Goal: Check status: Check status

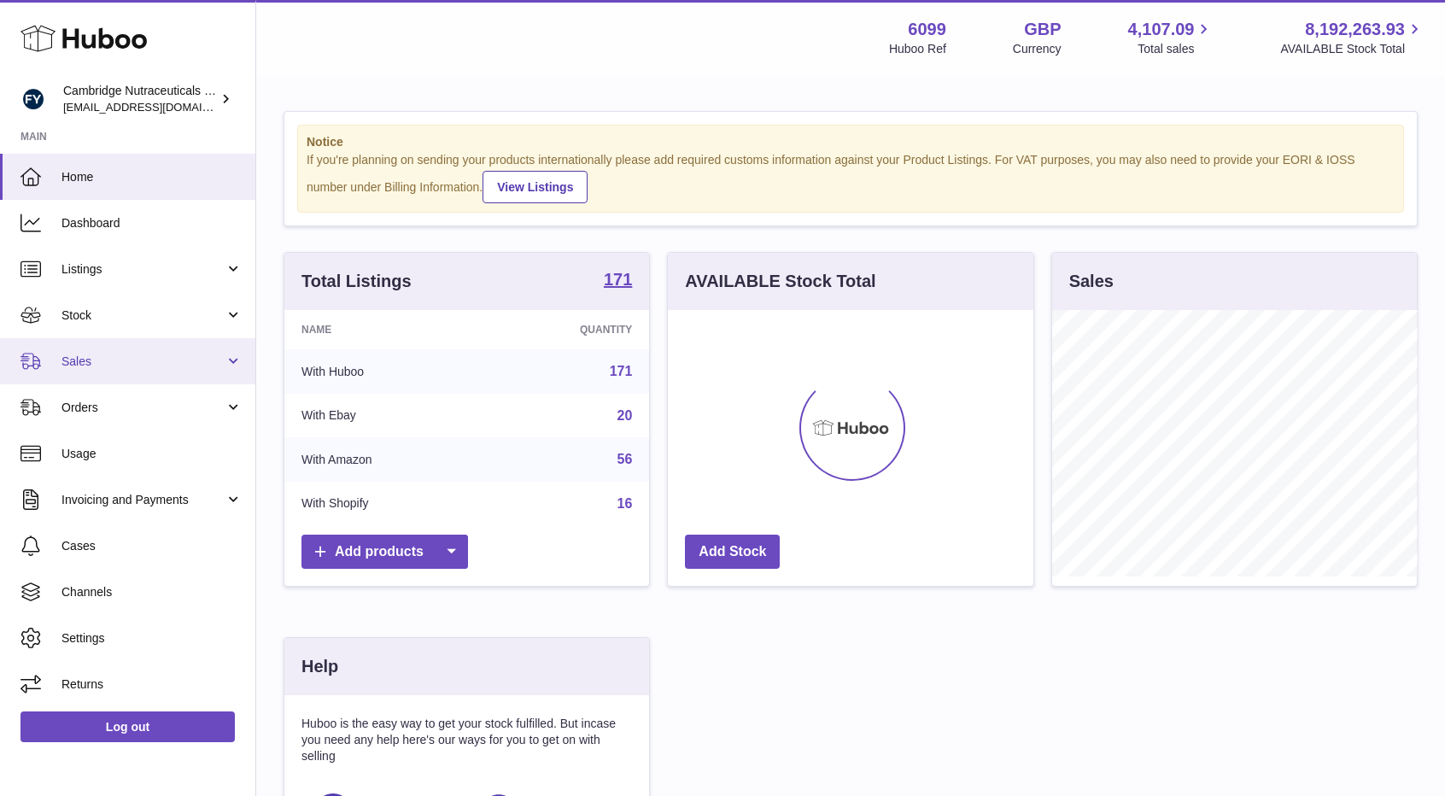
click at [109, 367] on span "Sales" at bounding box center [143, 362] width 163 height 16
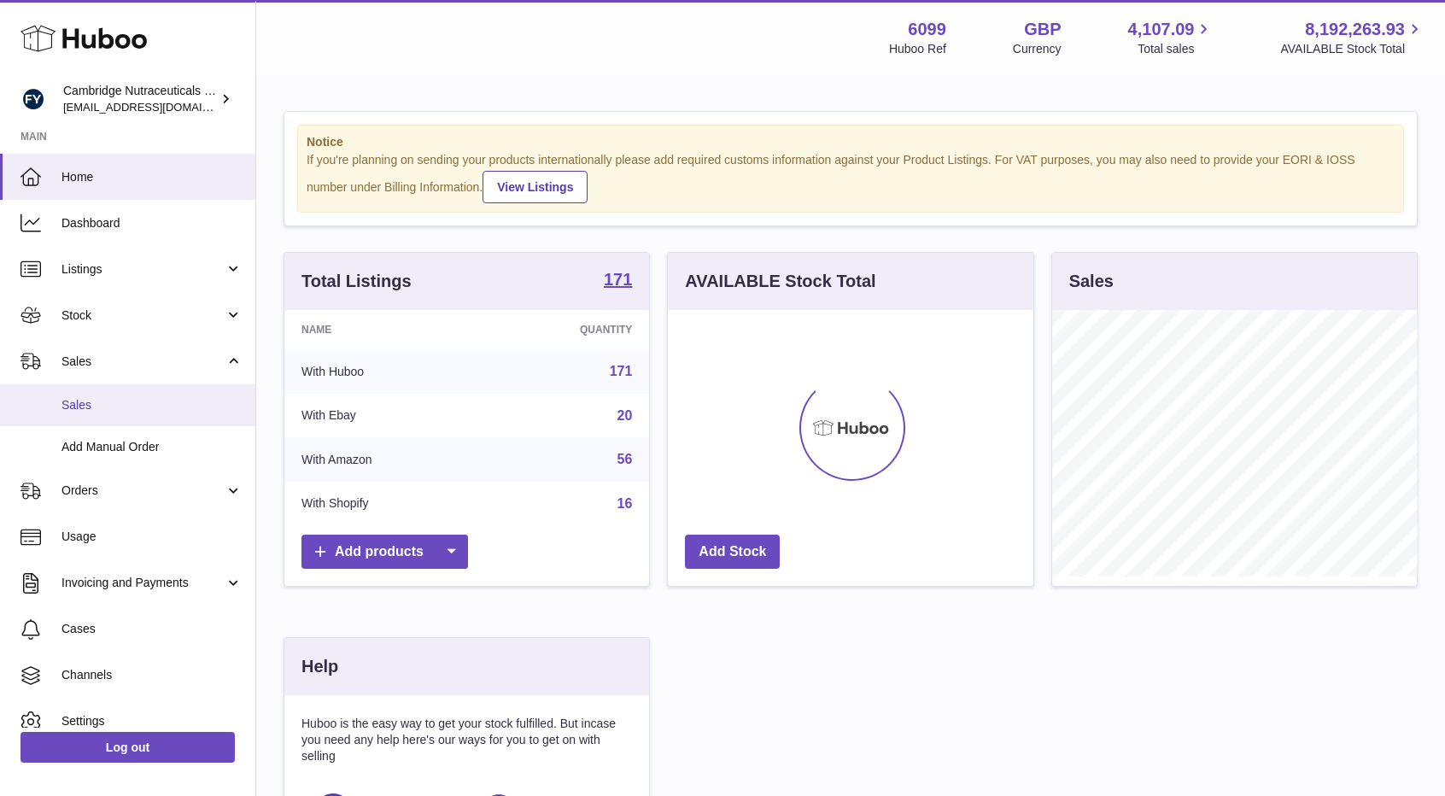
click at [89, 397] on span "Sales" at bounding box center [152, 405] width 181 height 16
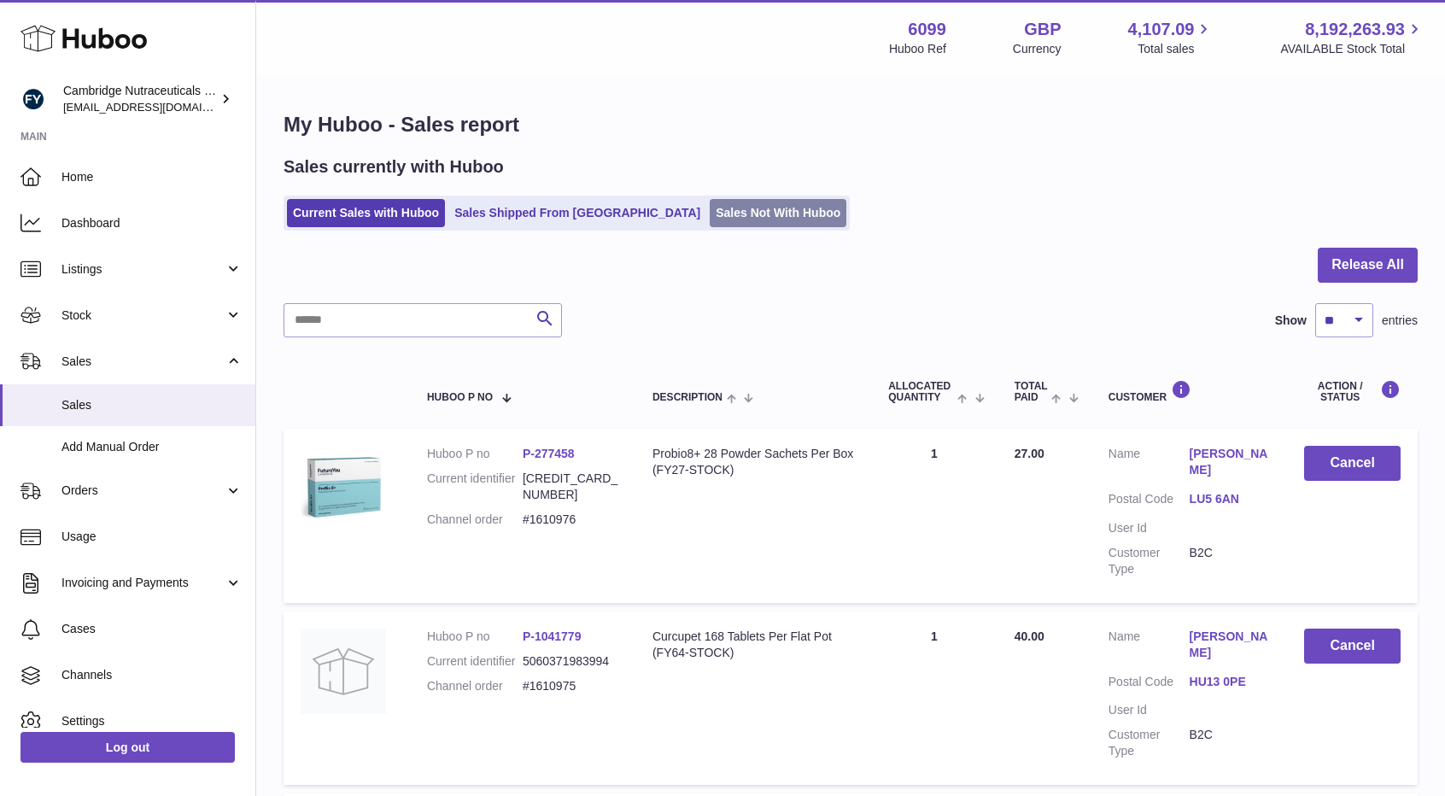
click at [710, 212] on link "Sales Not With Huboo" at bounding box center [778, 213] width 137 height 28
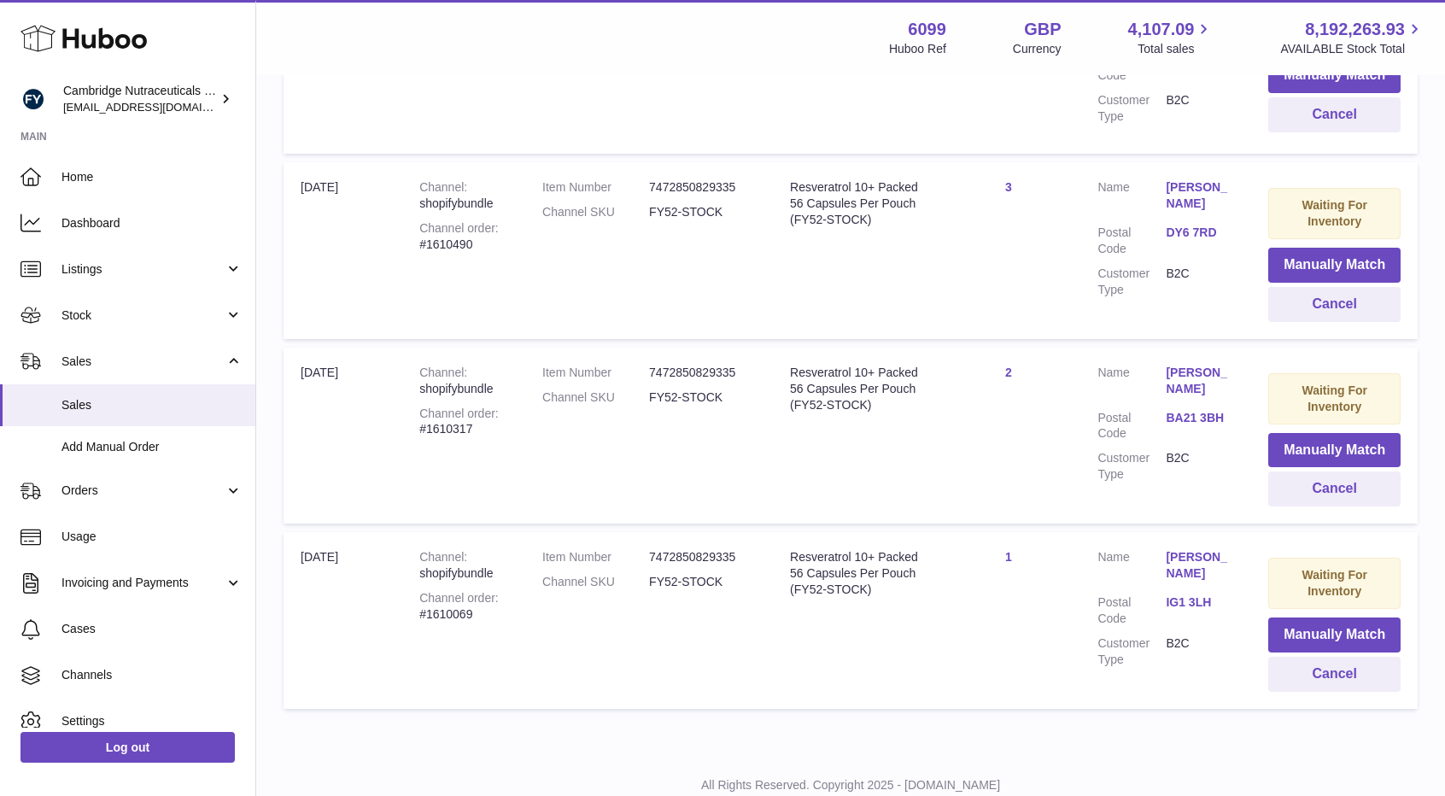
scroll to position [716, 0]
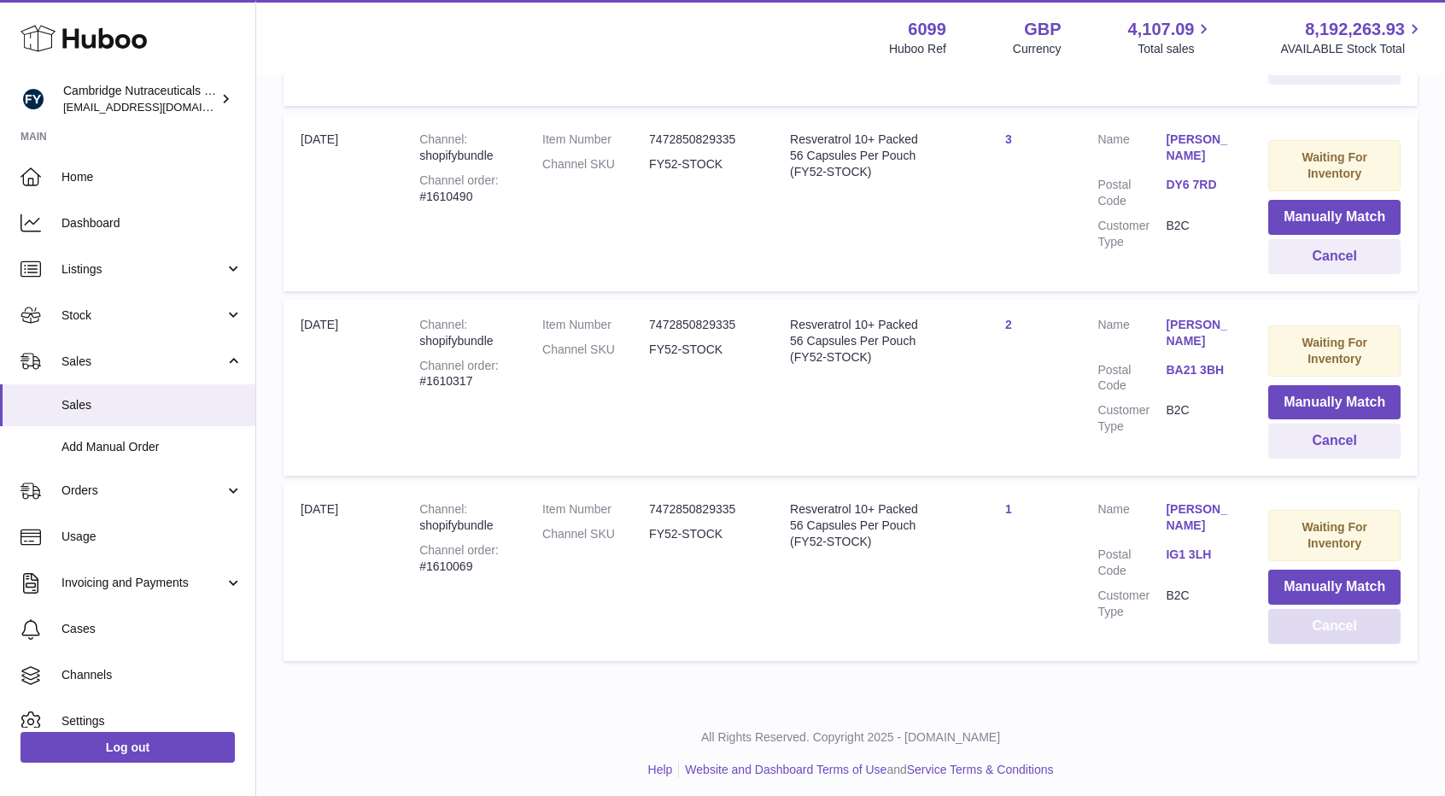
click at [1274, 624] on button "Cancel" at bounding box center [1335, 626] width 132 height 35
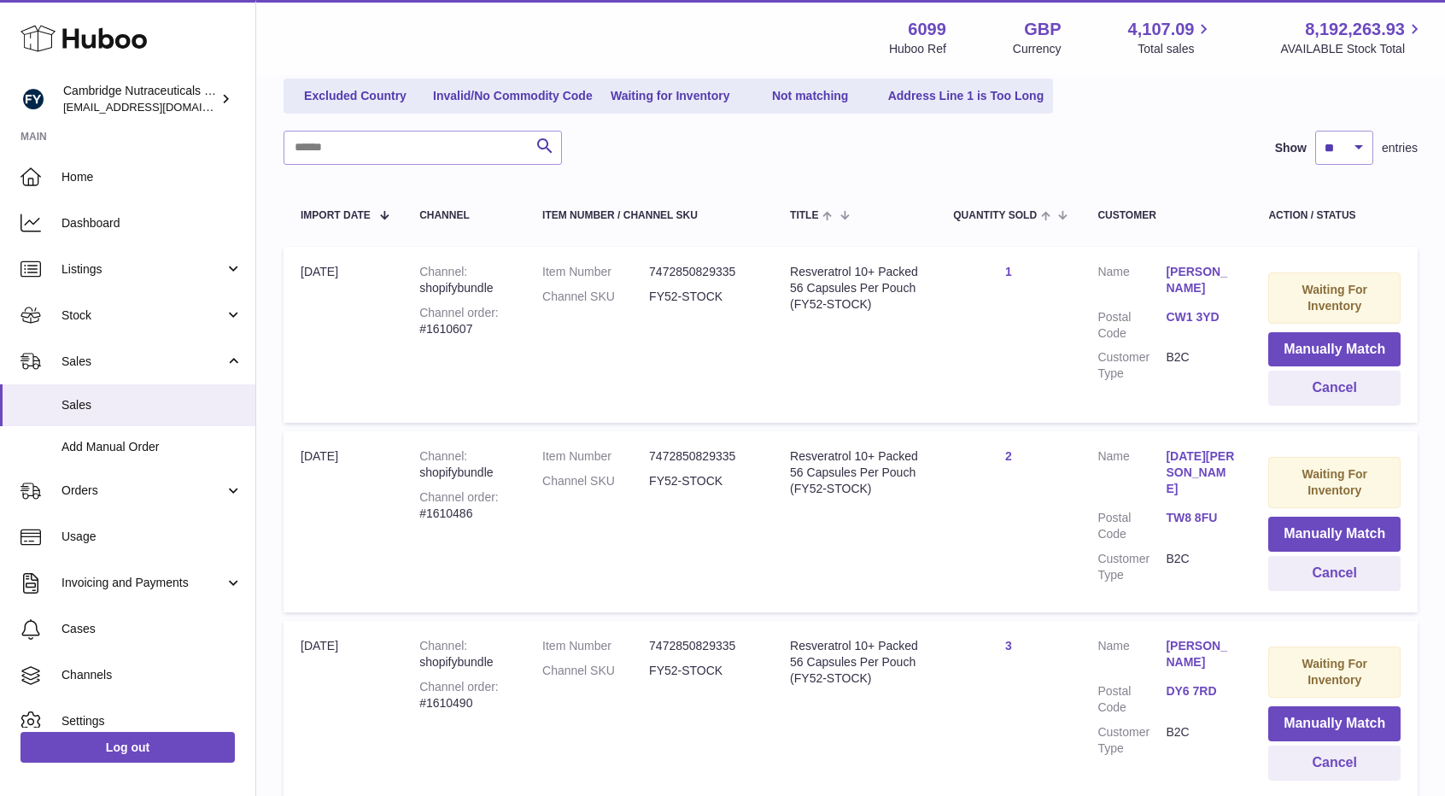
scroll to position [104, 0]
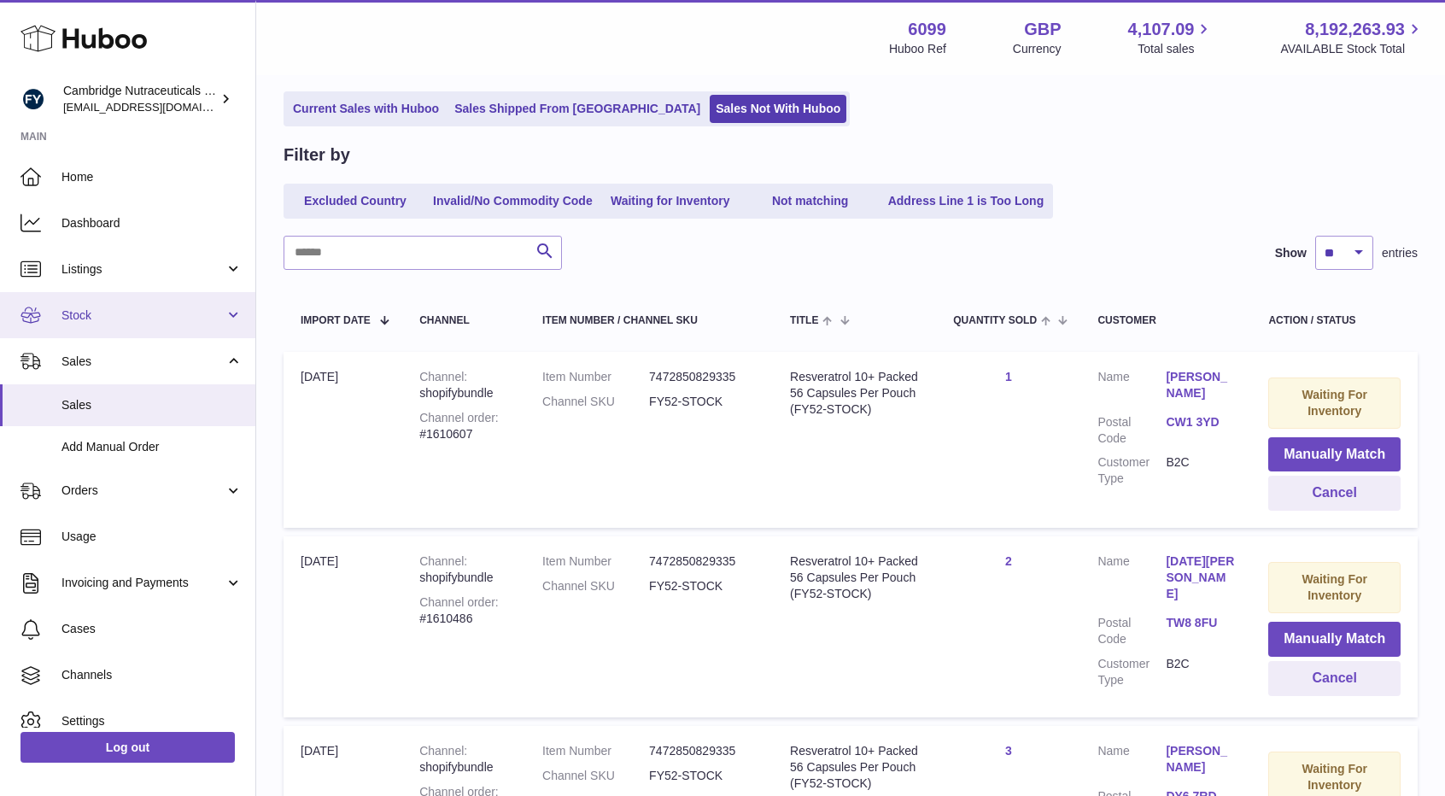
click at [123, 322] on span "Stock" at bounding box center [143, 316] width 163 height 16
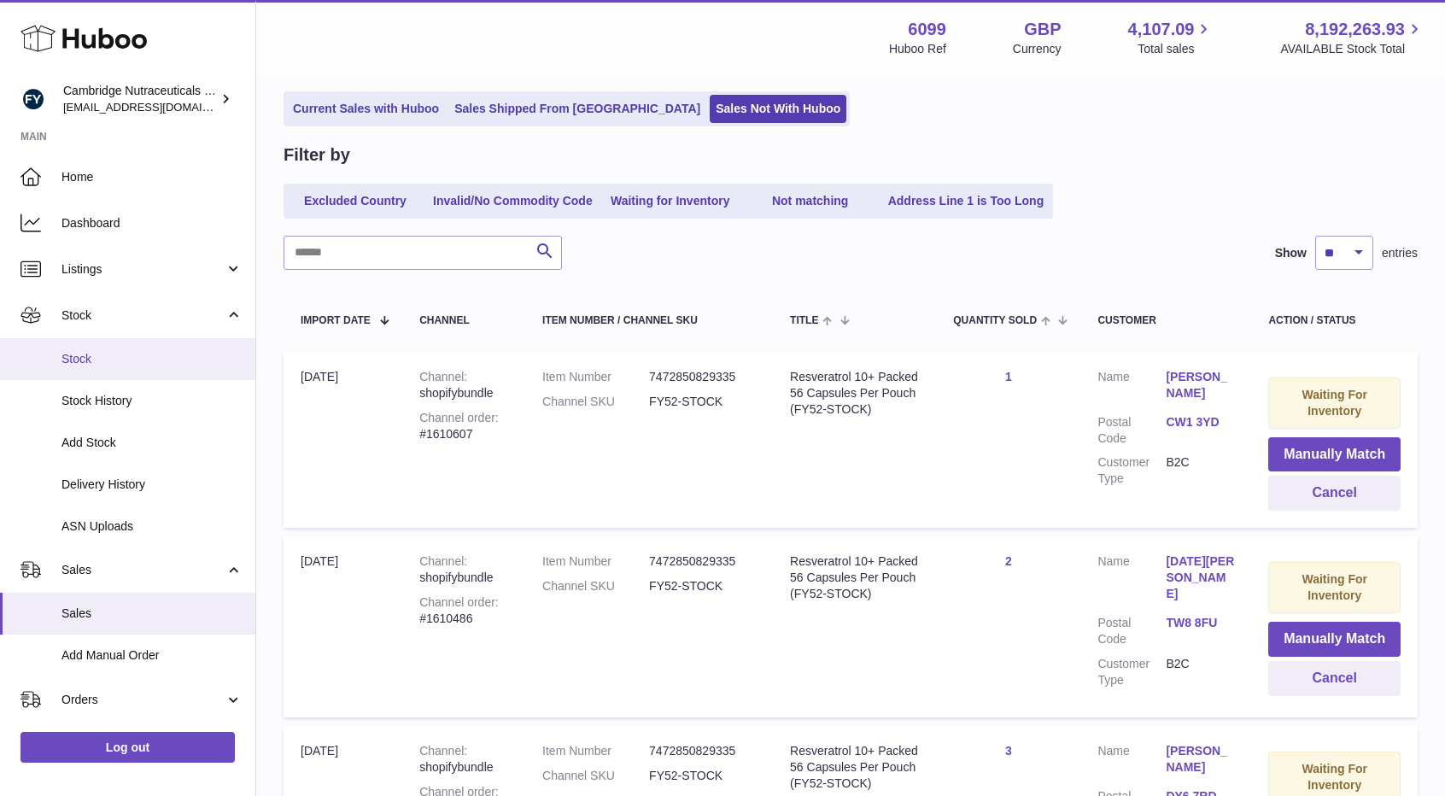
click at [111, 372] on link "Stock" at bounding box center [127, 359] width 255 height 42
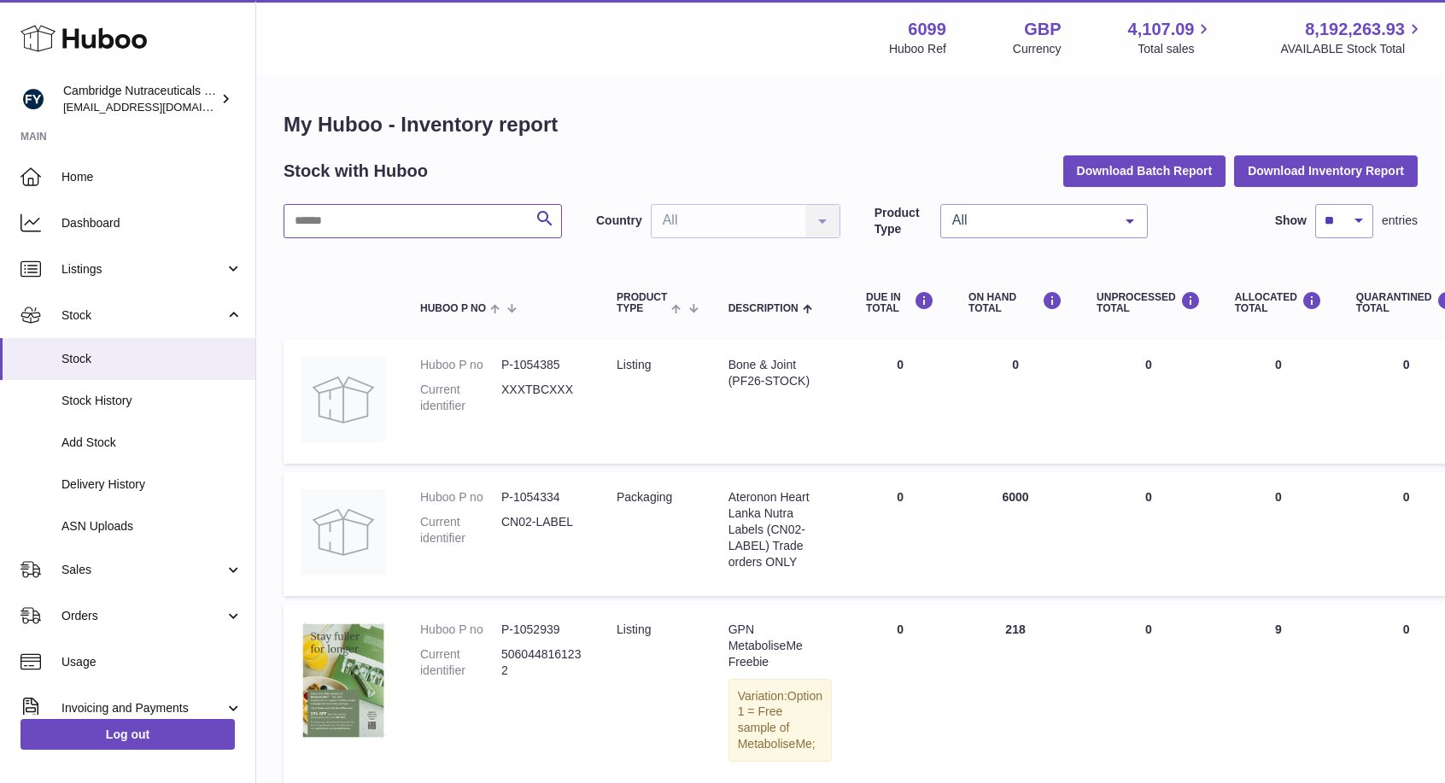
click at [472, 220] on input "text" at bounding box center [423, 221] width 278 height 34
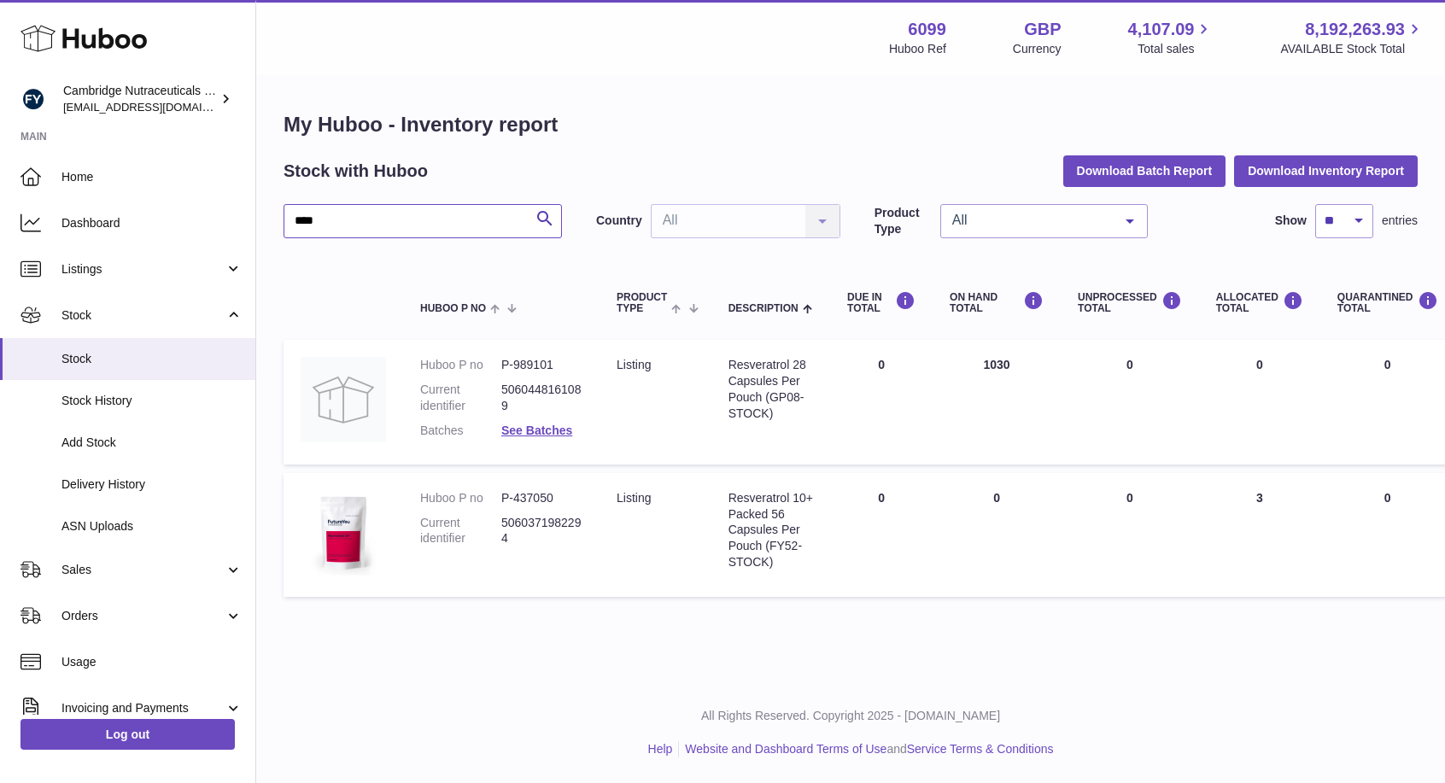
type input "****"
click at [589, 672] on div "Menu Huboo 6099 Huboo Ref GBP Currency 4,107.09 Total sales 8,192,263.93 AVAILA…" at bounding box center [850, 341] width 1189 height 683
click at [137, 573] on span "Sales" at bounding box center [143, 570] width 163 height 16
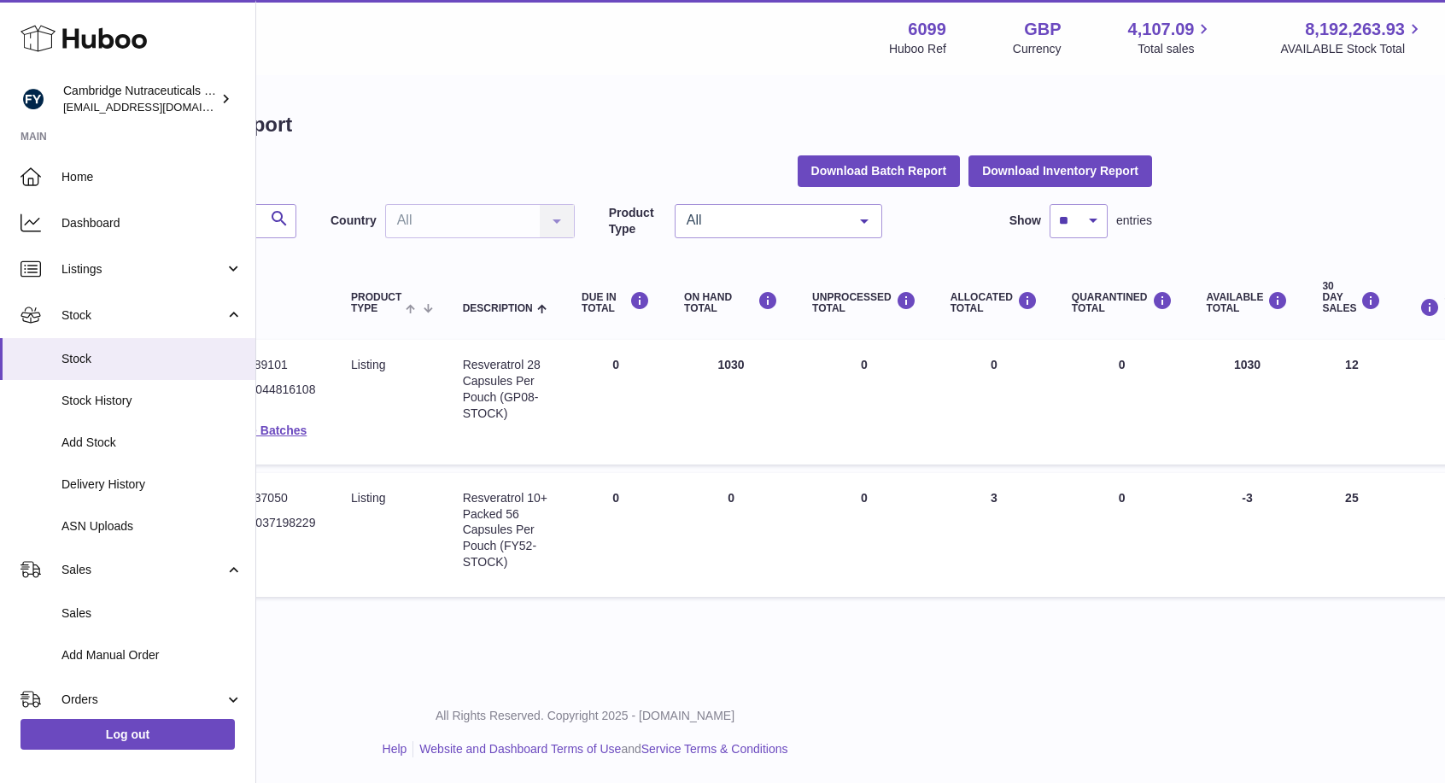
scroll to position [0, 285]
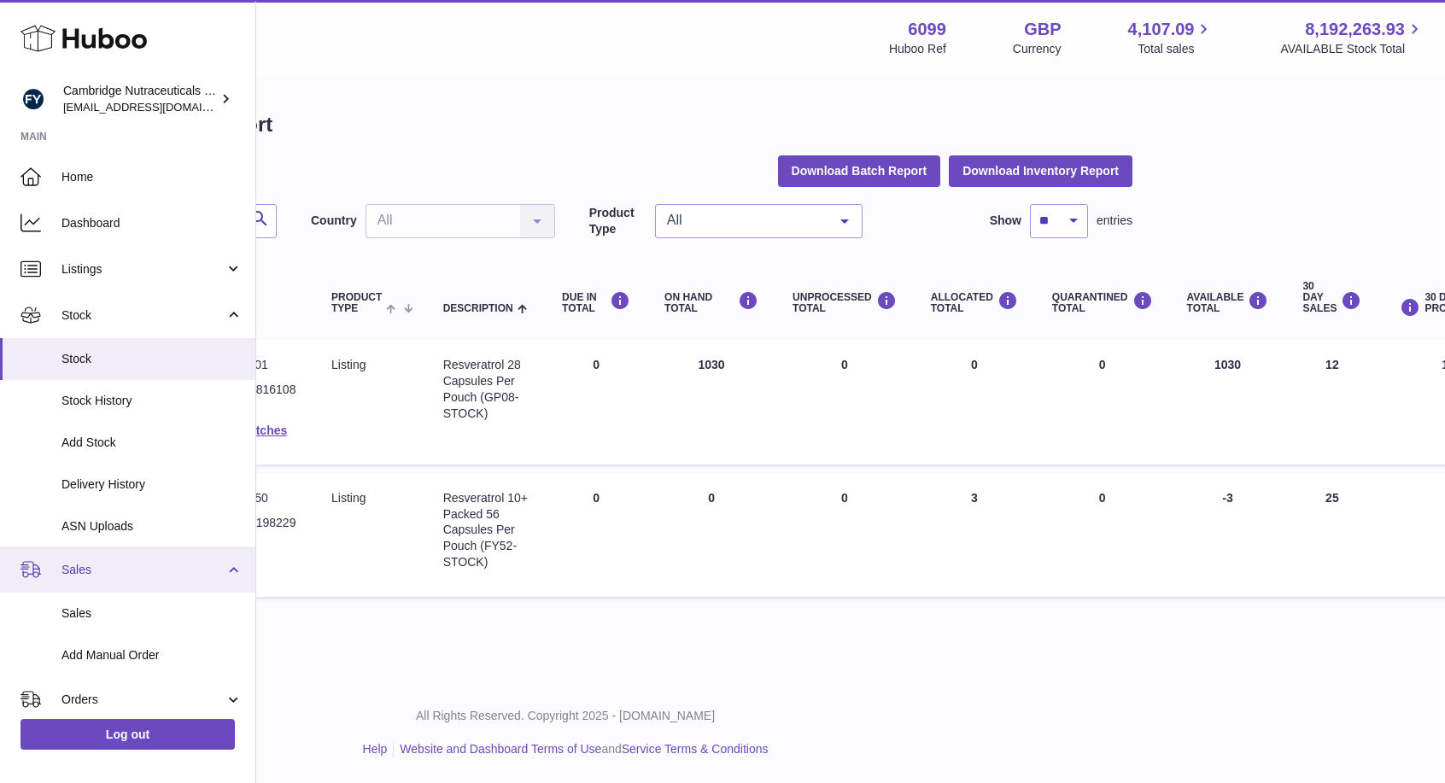
click at [133, 578] on link "Sales" at bounding box center [127, 570] width 255 height 46
click at [134, 578] on link "Sales" at bounding box center [127, 570] width 255 height 46
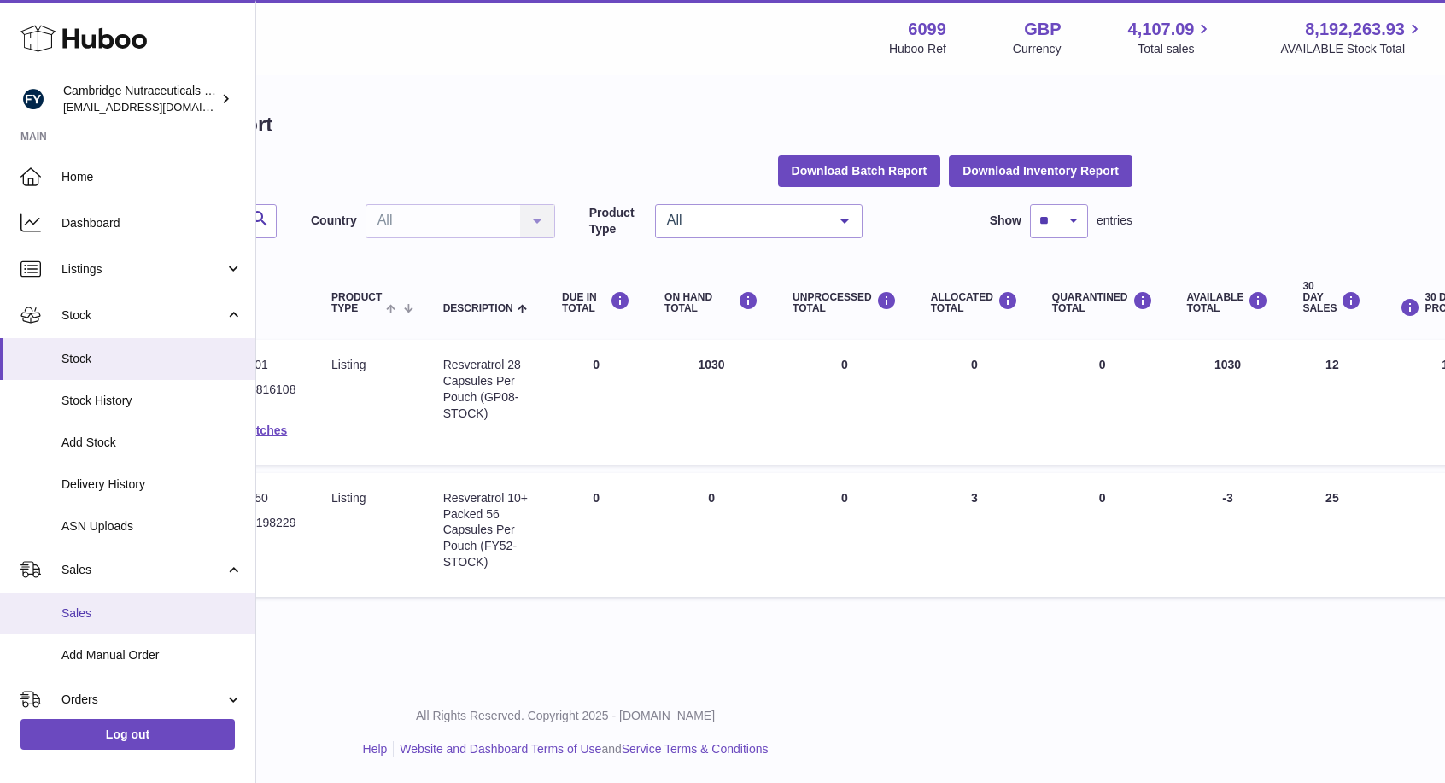
click at [149, 612] on span "Sales" at bounding box center [152, 614] width 181 height 16
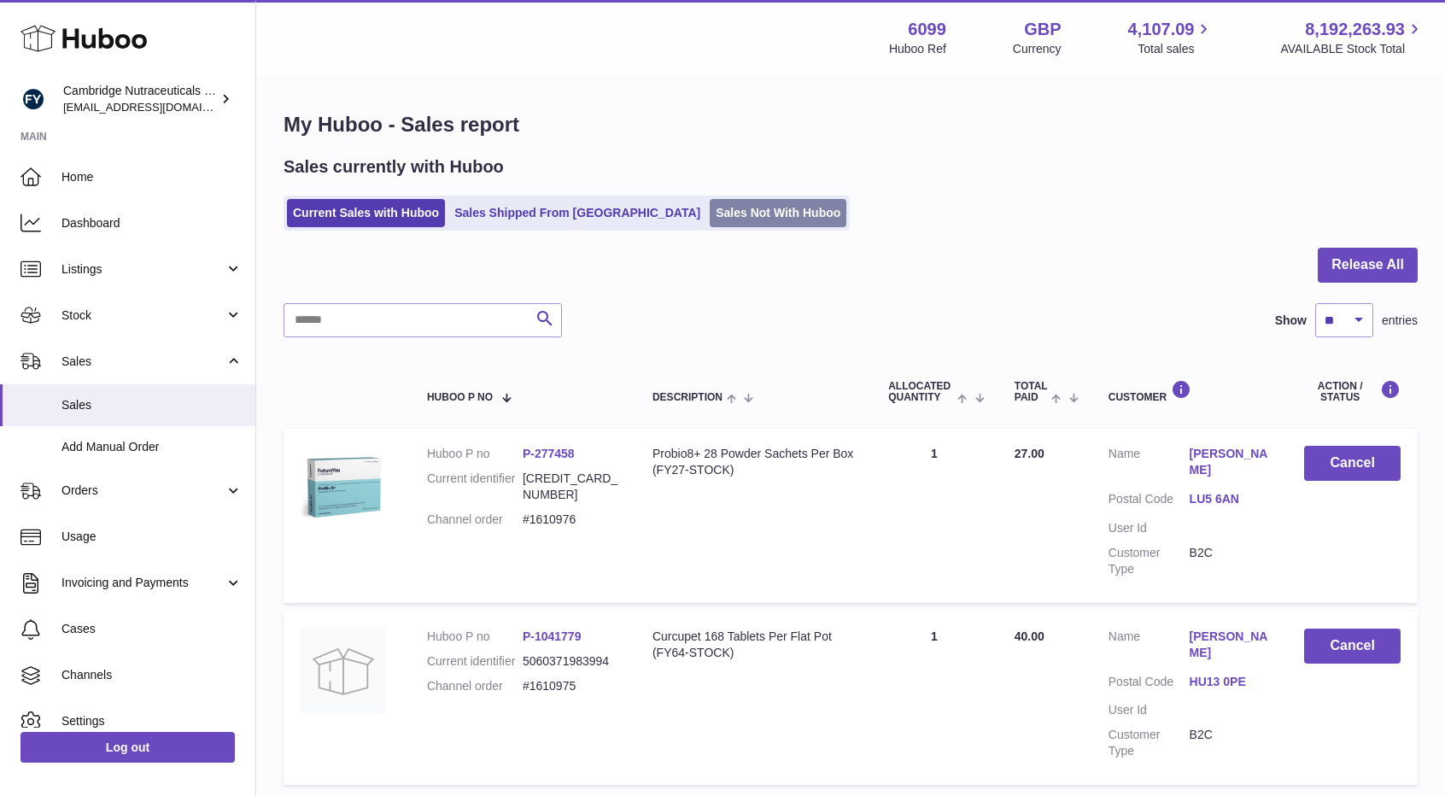
click at [710, 213] on link "Sales Not With Huboo" at bounding box center [778, 213] width 137 height 28
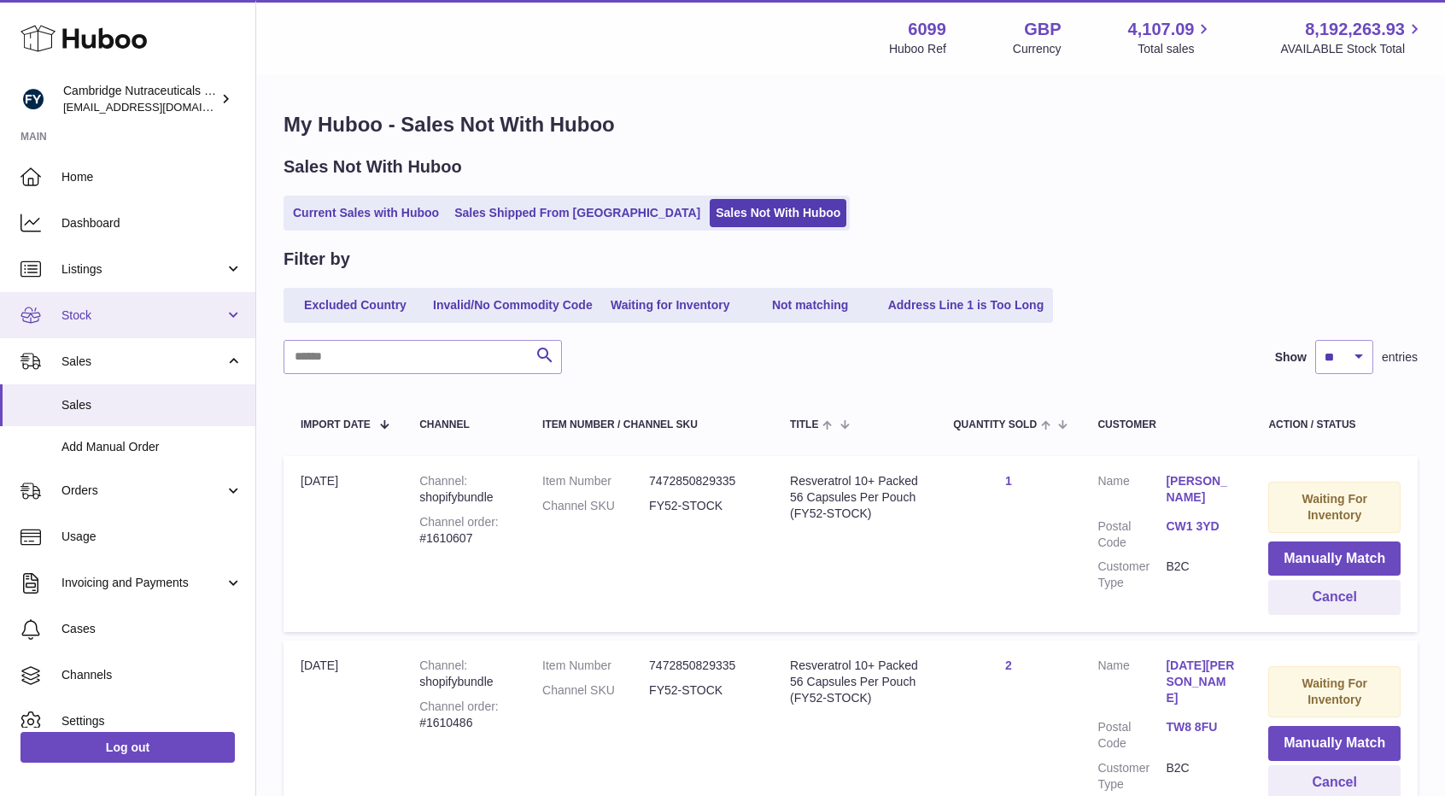
click at [97, 314] on span "Stock" at bounding box center [143, 316] width 163 height 16
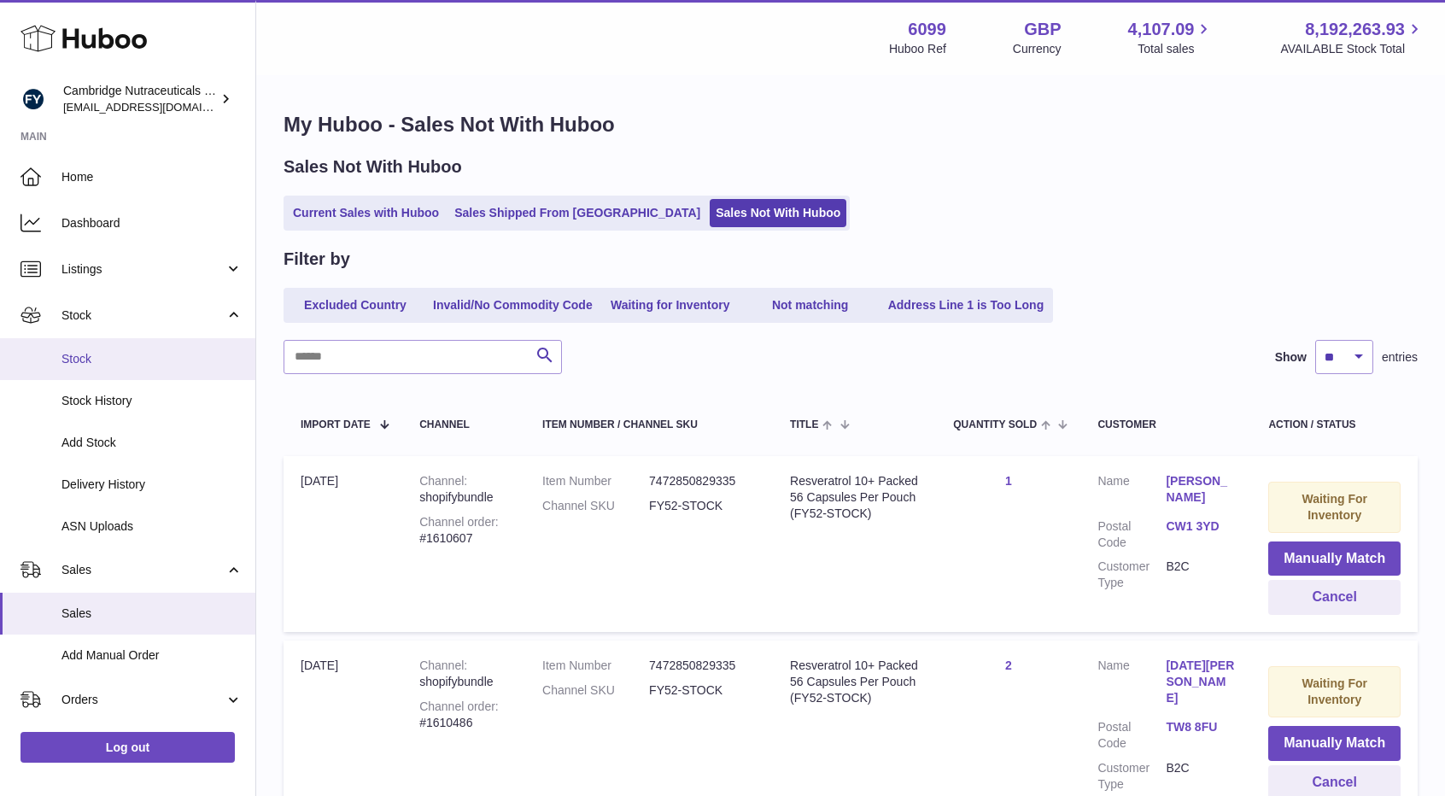
click at [89, 363] on span "Stock" at bounding box center [152, 359] width 181 height 16
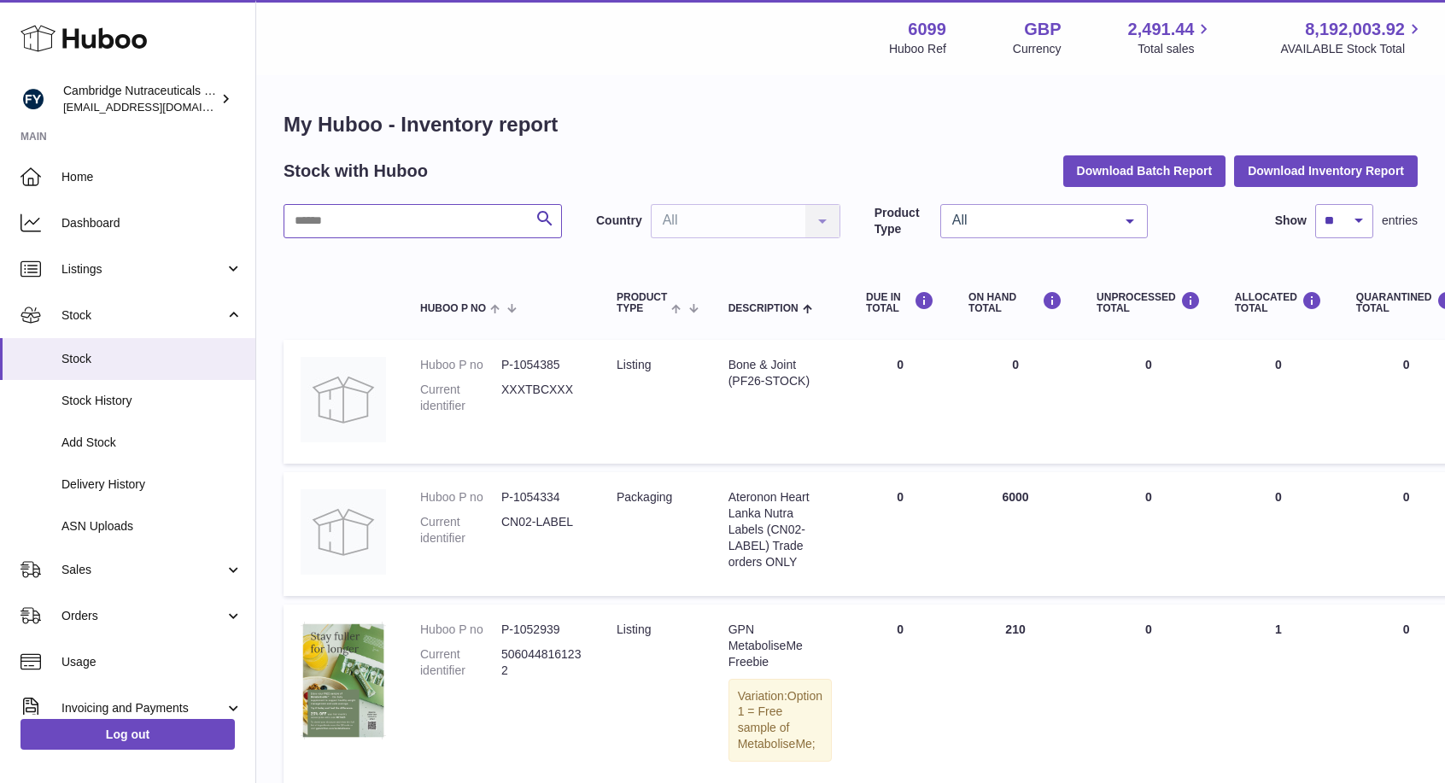
click at [340, 226] on input "text" at bounding box center [423, 221] width 278 height 34
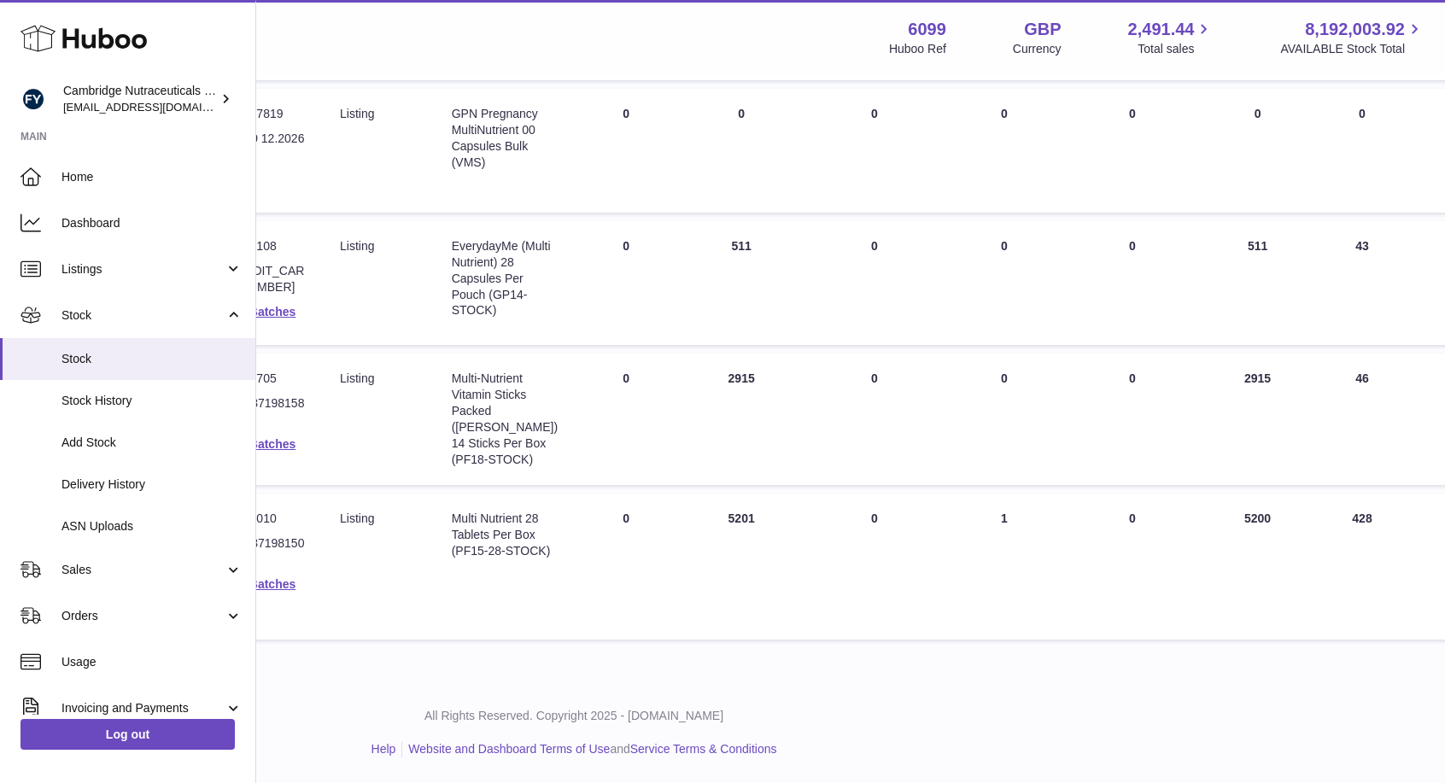
scroll to position [384, 274]
type input "*****"
click at [278, 447] on link "See Batches" at bounding box center [262, 444] width 71 height 14
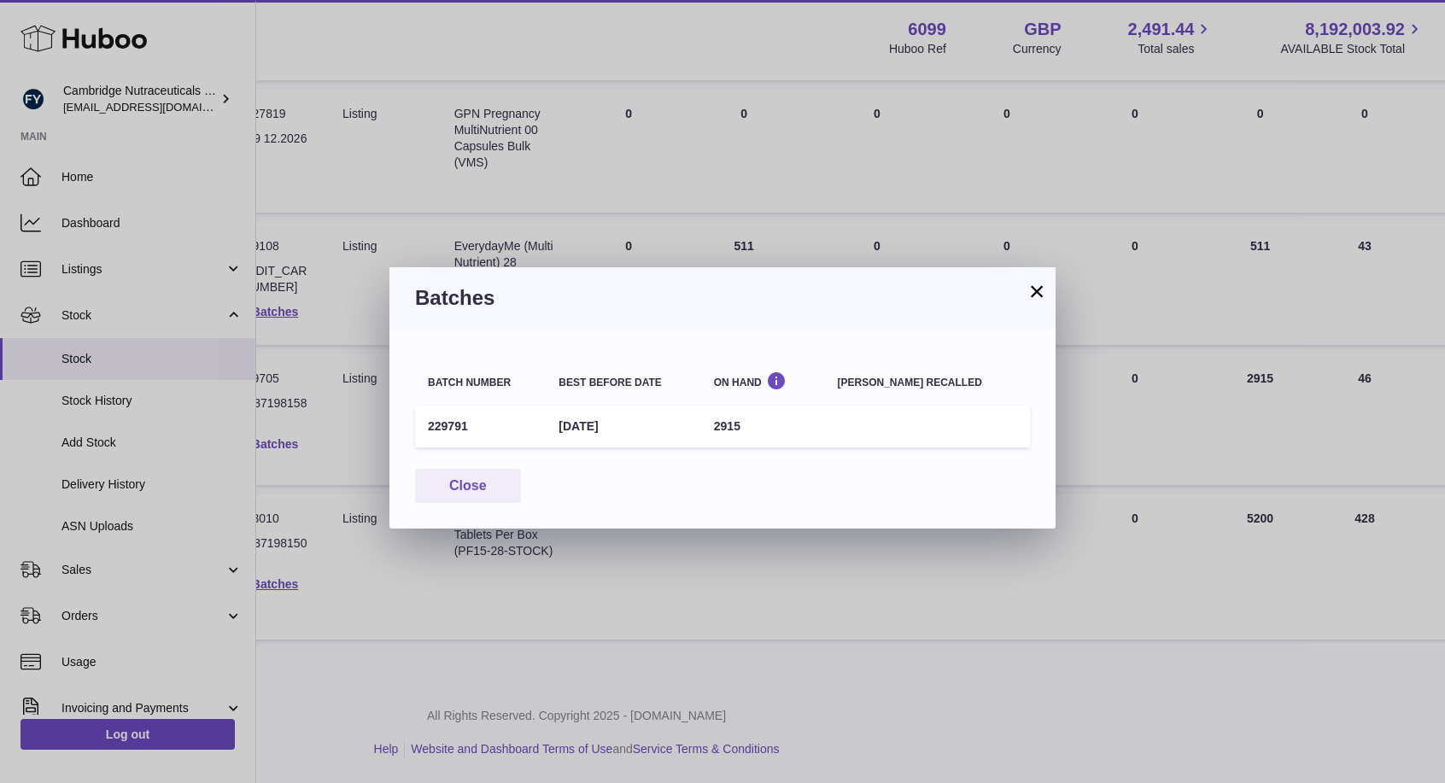
scroll to position [371, 274]
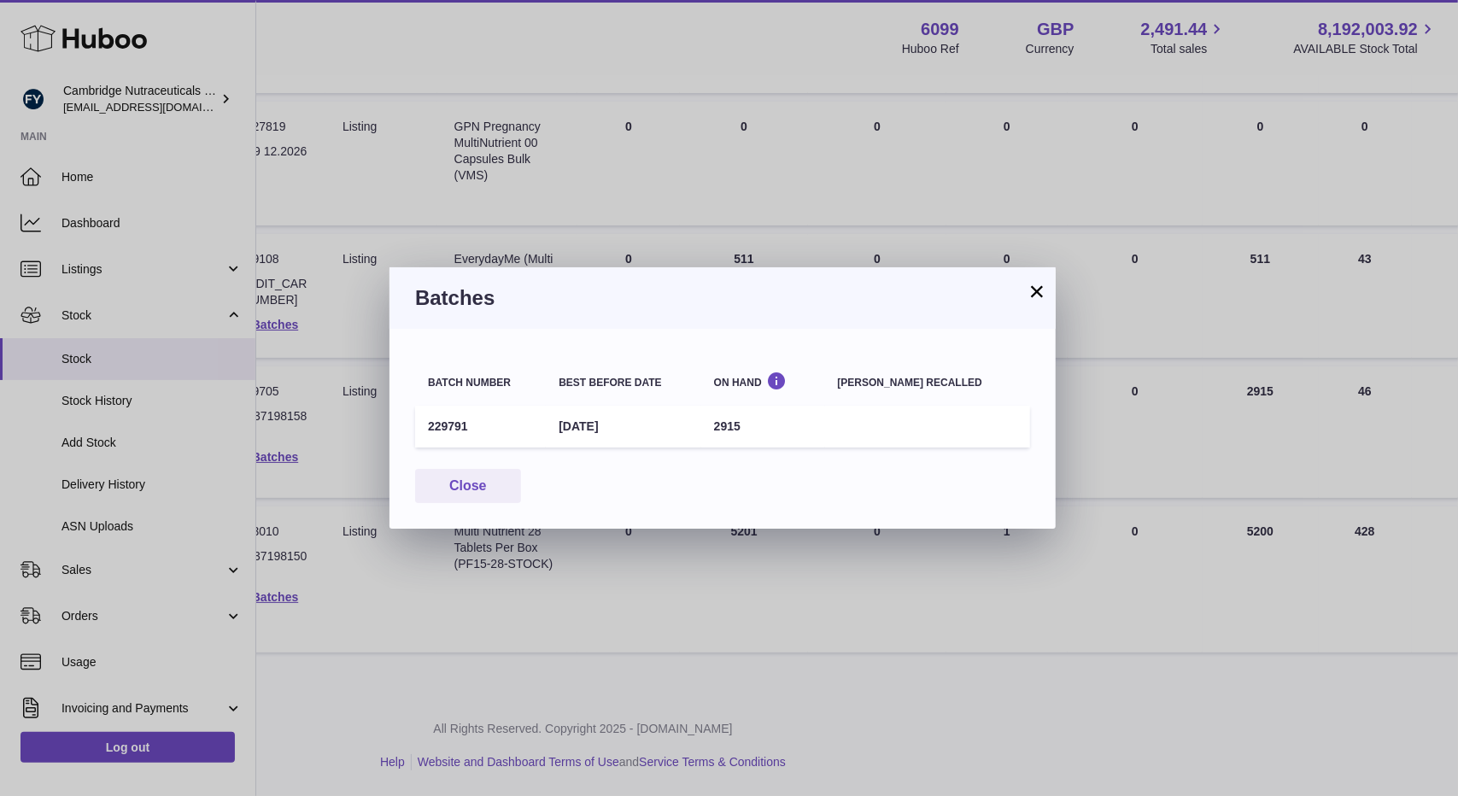
click at [1029, 301] on button "×" at bounding box center [1037, 291] width 21 height 21
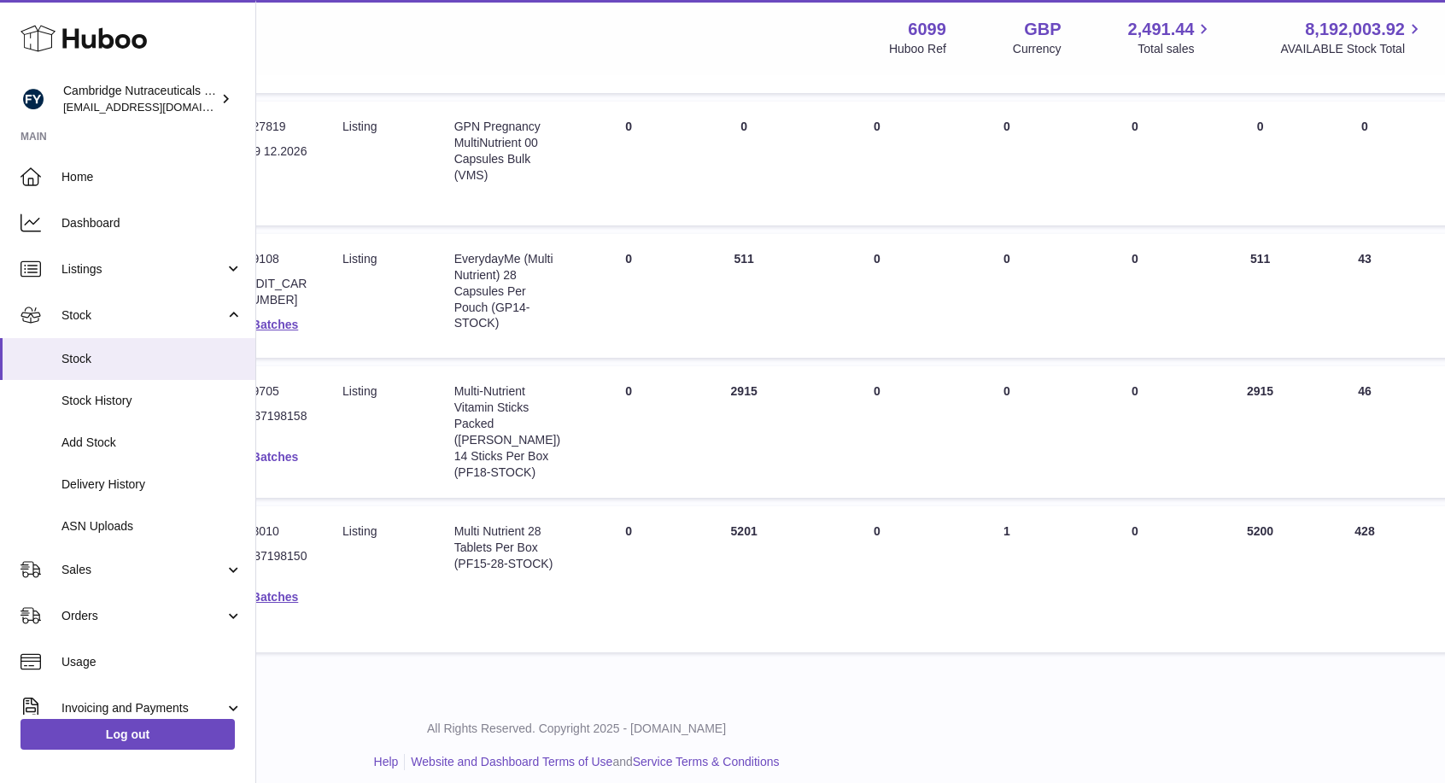
click at [283, 460] on link "See Batches" at bounding box center [262, 457] width 71 height 14
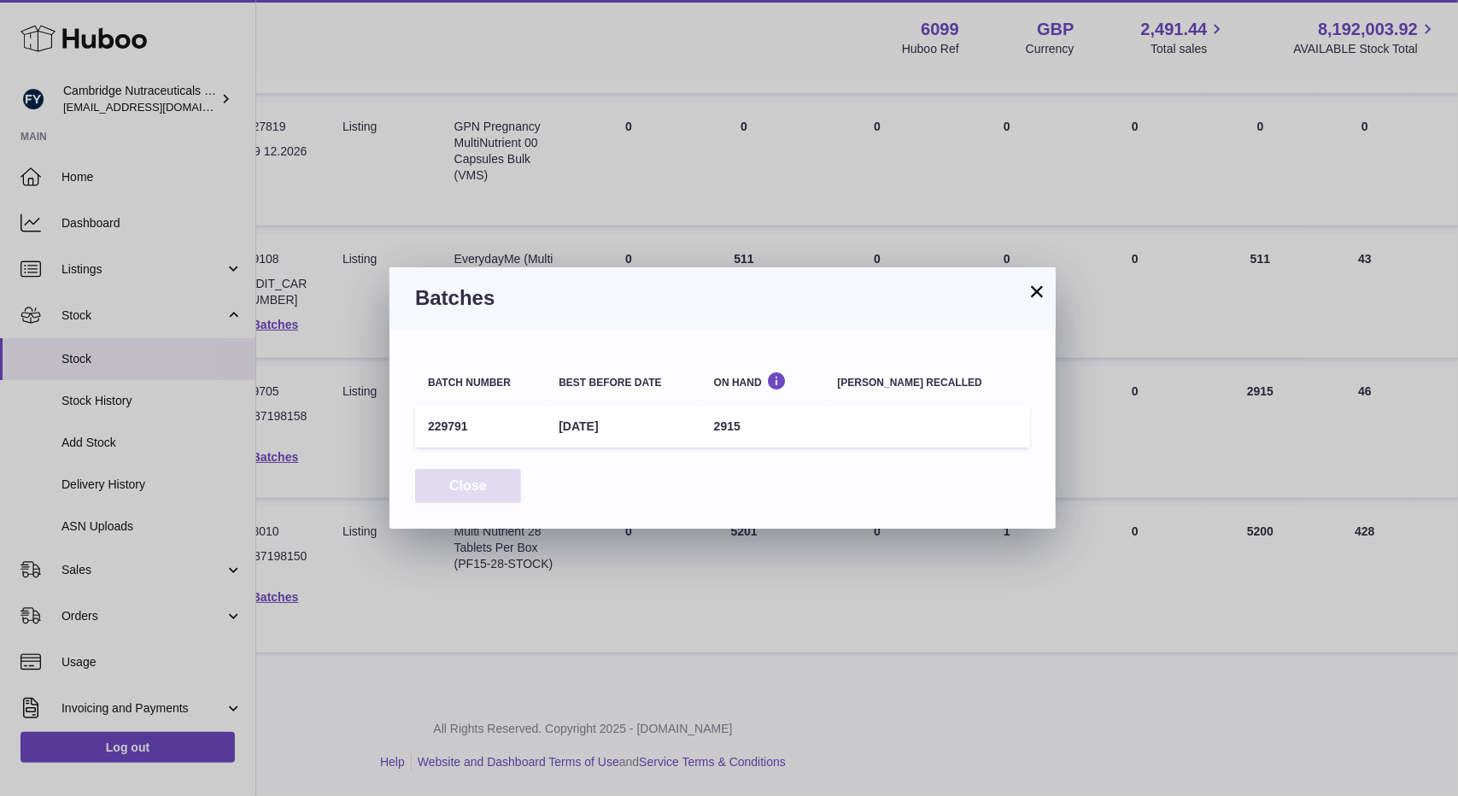
drag, startPoint x: 490, startPoint y: 489, endPoint x: 501, endPoint y: 485, distance: 10.8
click at [490, 488] on button "Close" at bounding box center [468, 486] width 106 height 35
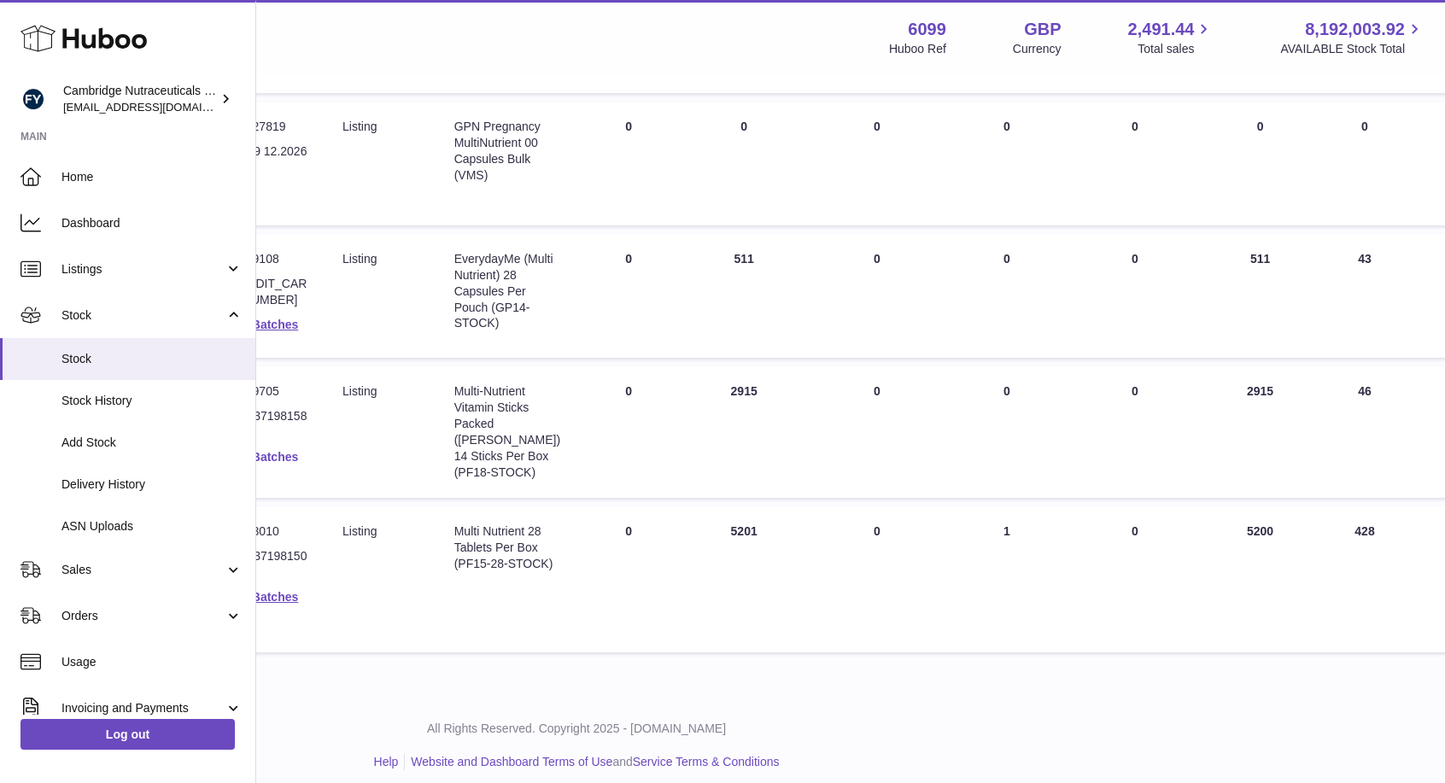
click at [284, 458] on link "See Batches" at bounding box center [262, 457] width 71 height 14
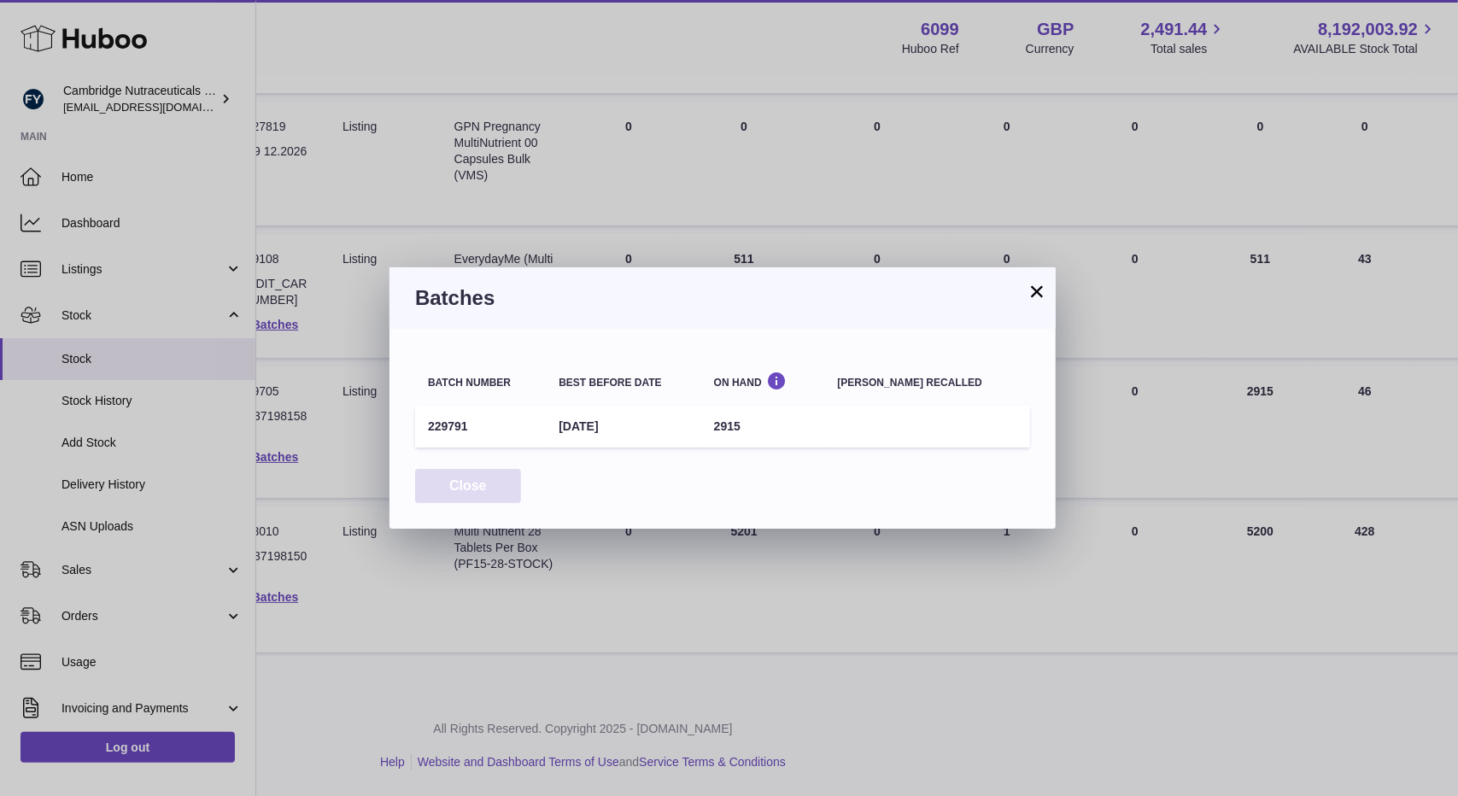
click at [499, 471] on button "Close" at bounding box center [468, 486] width 106 height 35
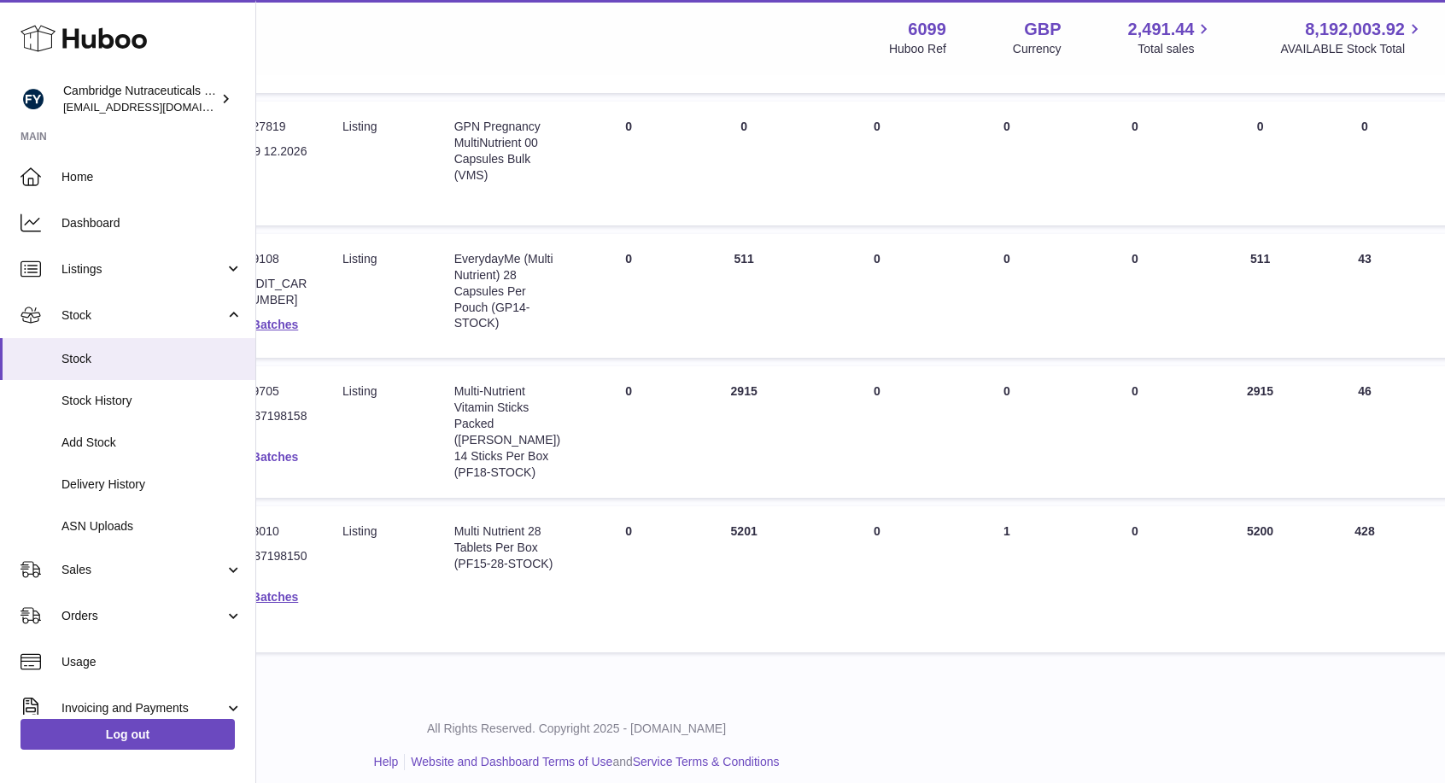
click at [282, 456] on link "See Batches" at bounding box center [262, 457] width 71 height 14
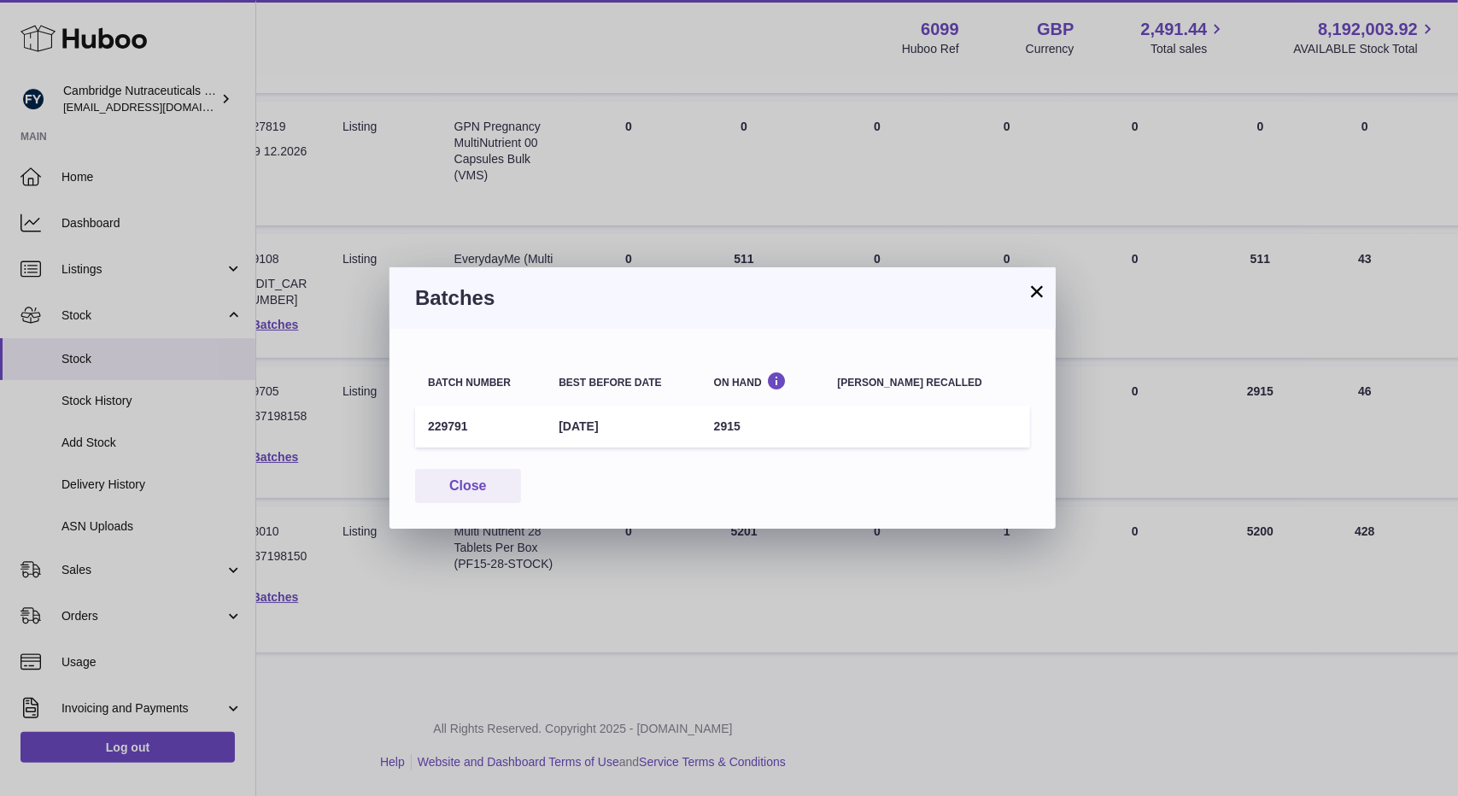
click at [1040, 291] on button "×" at bounding box center [1037, 291] width 21 height 21
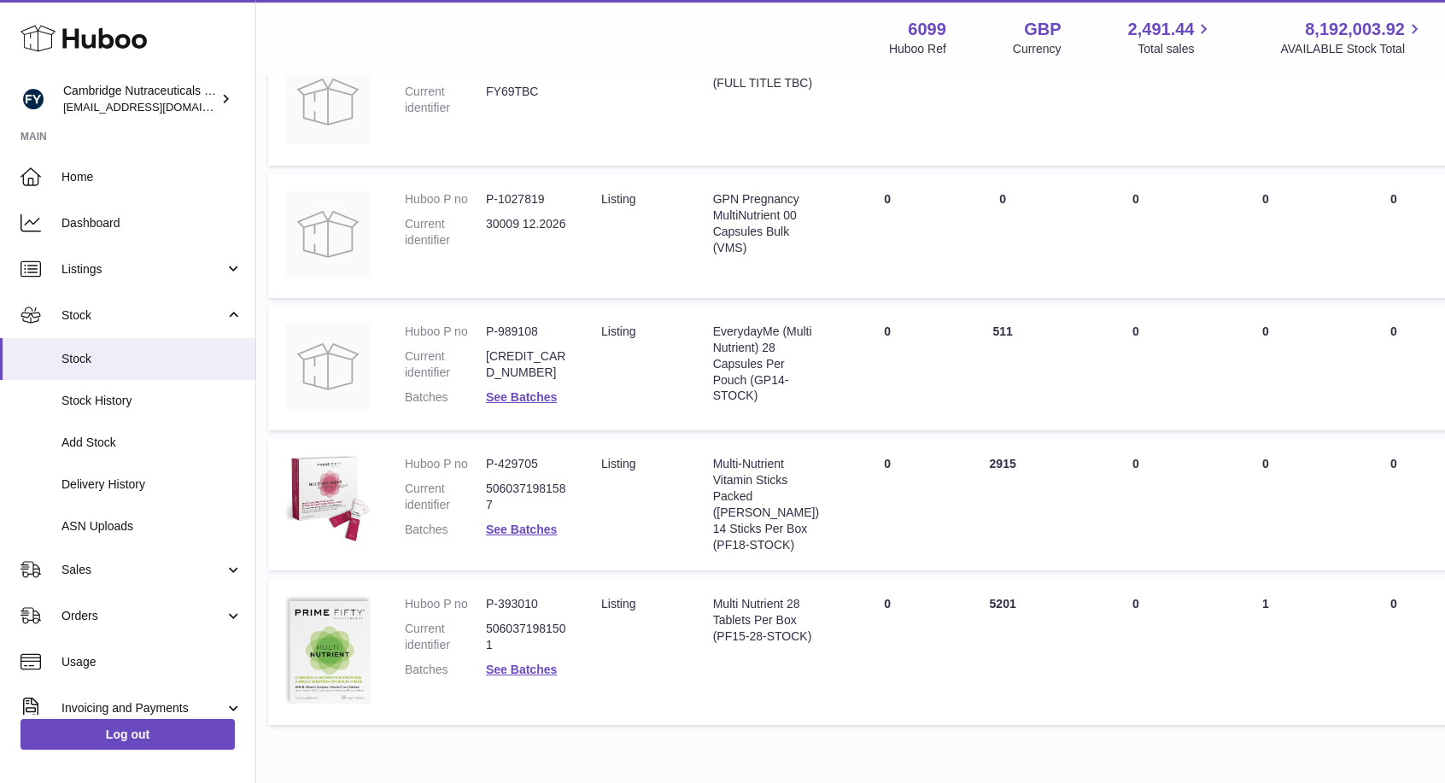
scroll to position [298, 0]
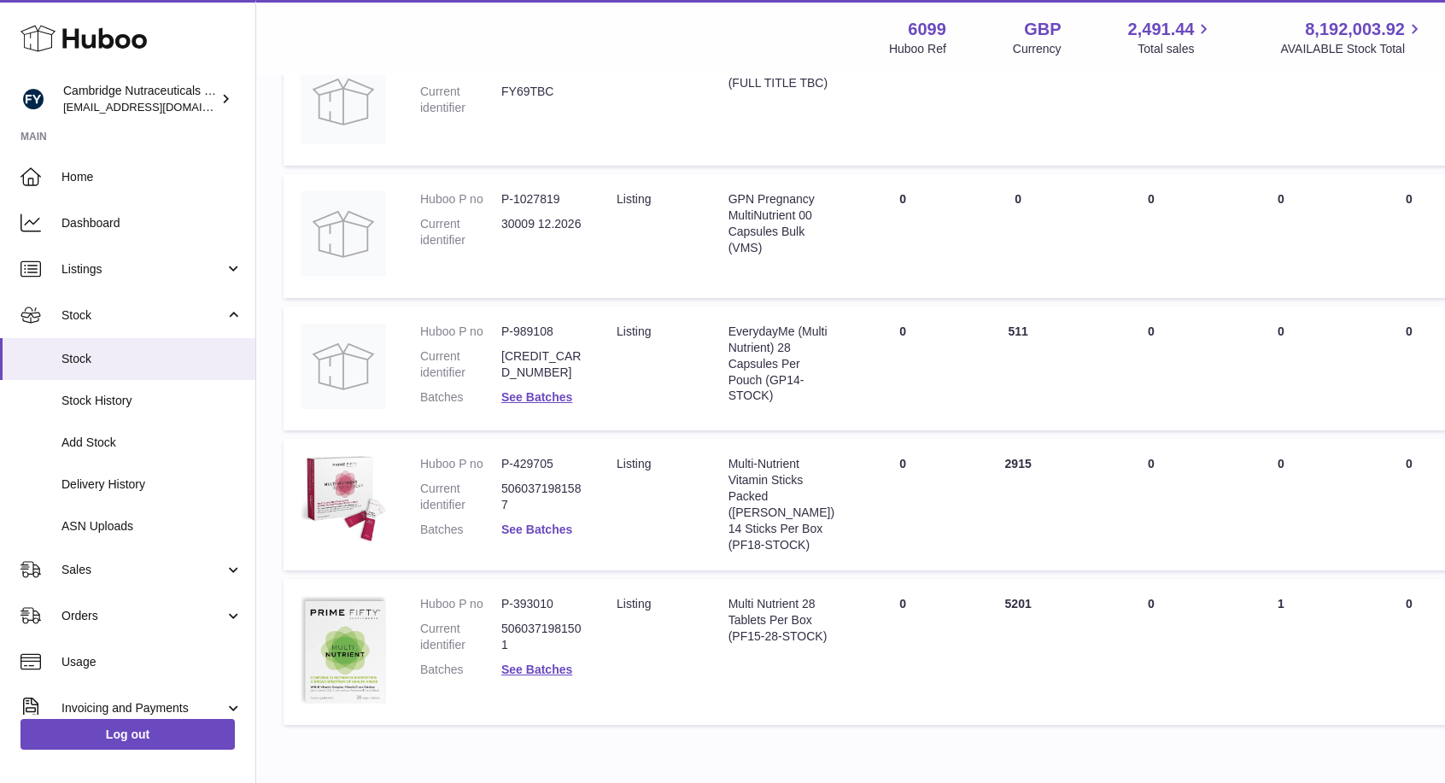
click at [531, 534] on link "See Batches" at bounding box center [536, 530] width 71 height 14
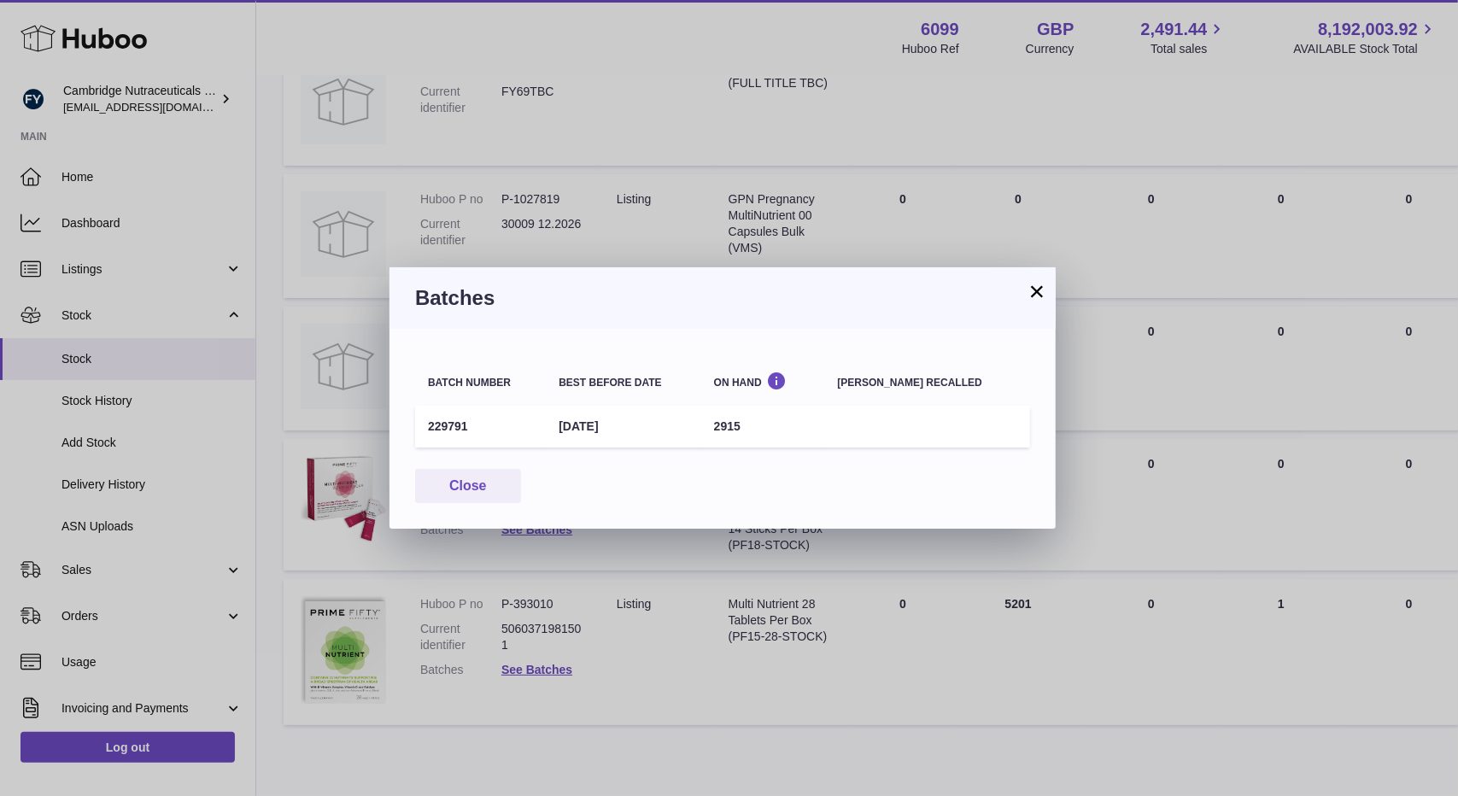
drag, startPoint x: 1035, startPoint y: 296, endPoint x: 976, endPoint y: 267, distance: 66.5
click at [1035, 296] on button "×" at bounding box center [1037, 291] width 21 height 21
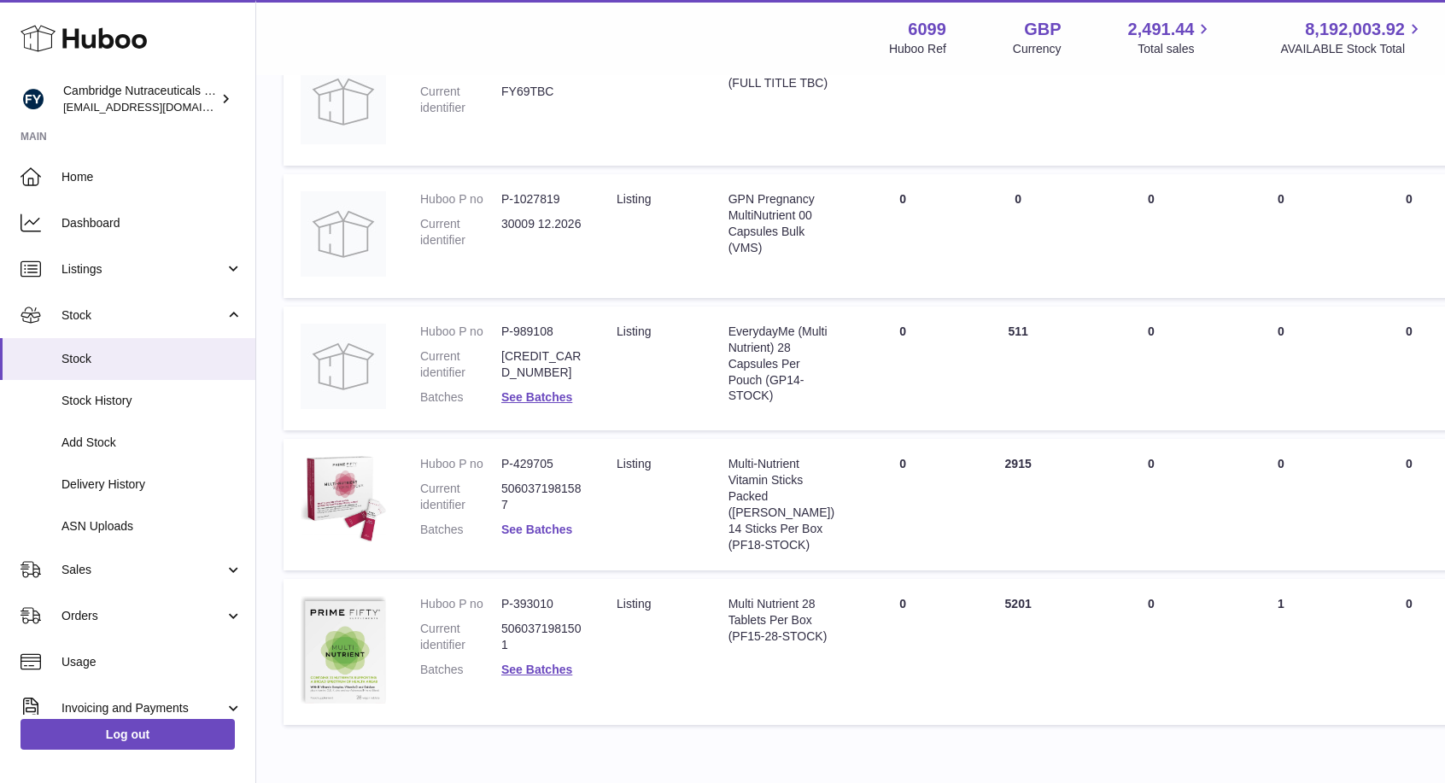
click at [558, 527] on link "See Batches" at bounding box center [536, 530] width 71 height 14
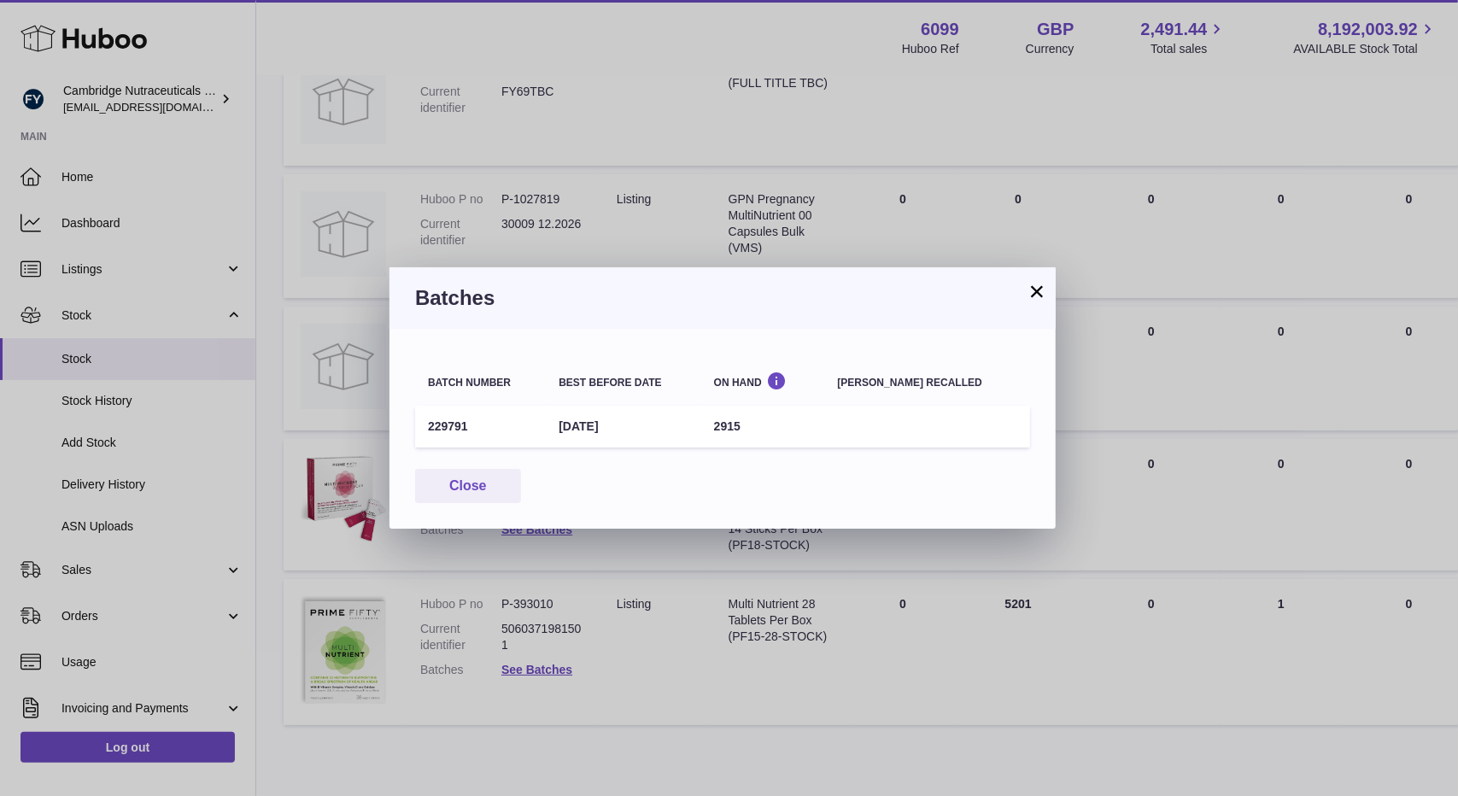
click at [1041, 290] on button "×" at bounding box center [1037, 291] width 21 height 21
